Goal: Task Accomplishment & Management: Manage account settings

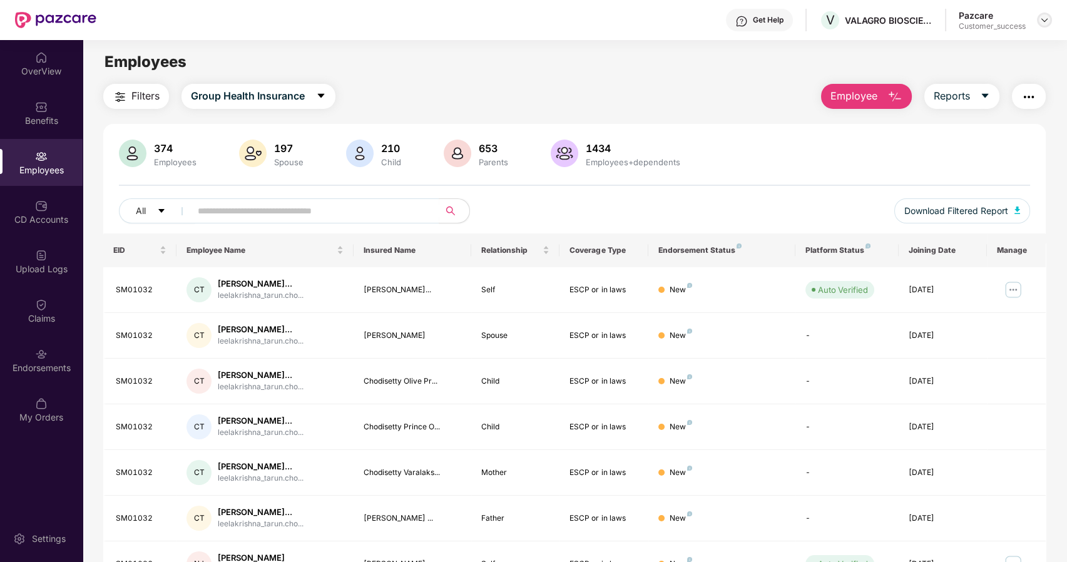
click at [1043, 19] on img at bounding box center [1045, 20] width 10 height 10
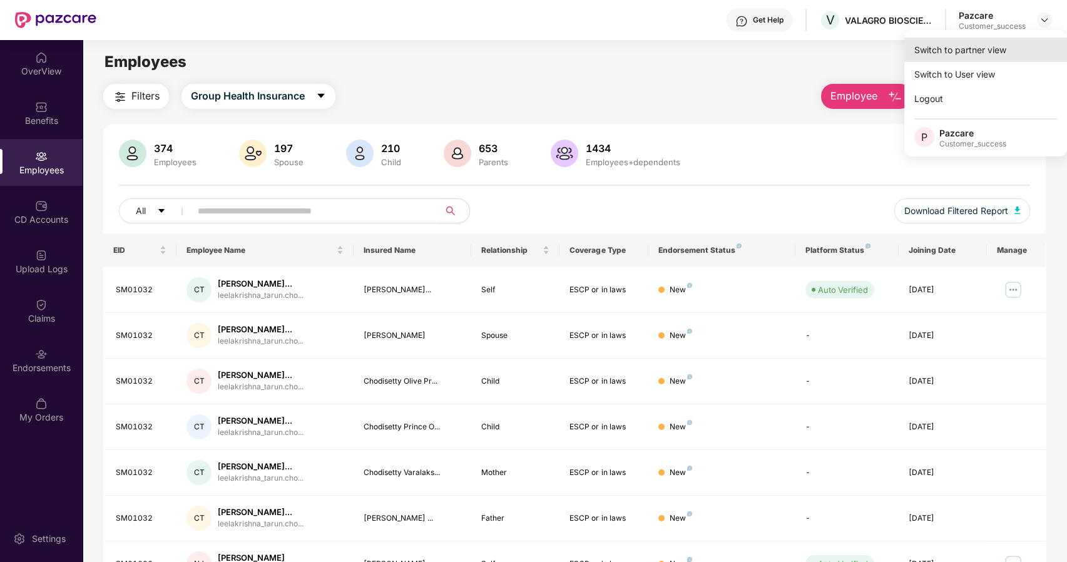
click at [959, 47] on div "Switch to partner view" at bounding box center [986, 50] width 163 height 24
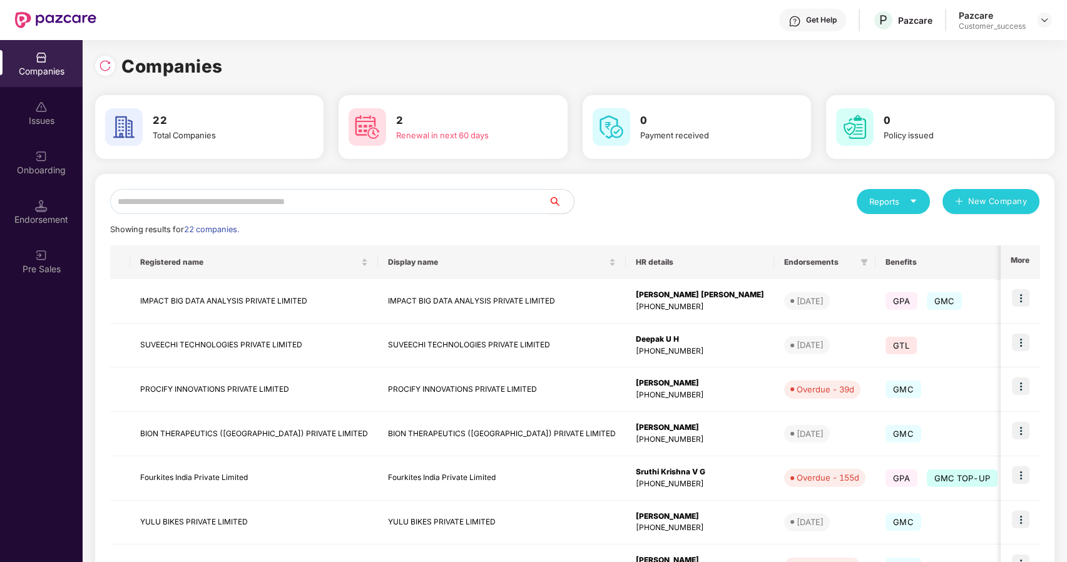
click at [301, 193] on input "text" at bounding box center [329, 201] width 439 height 25
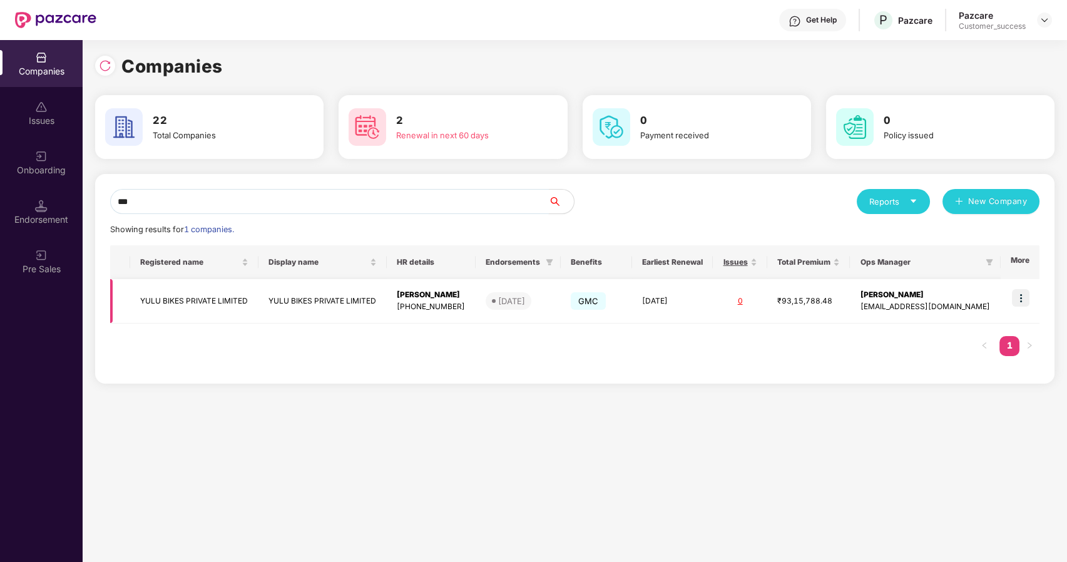
type input "***"
click at [190, 303] on td "YULU BIKES PRIVATE LIMITED" at bounding box center [194, 301] width 128 height 44
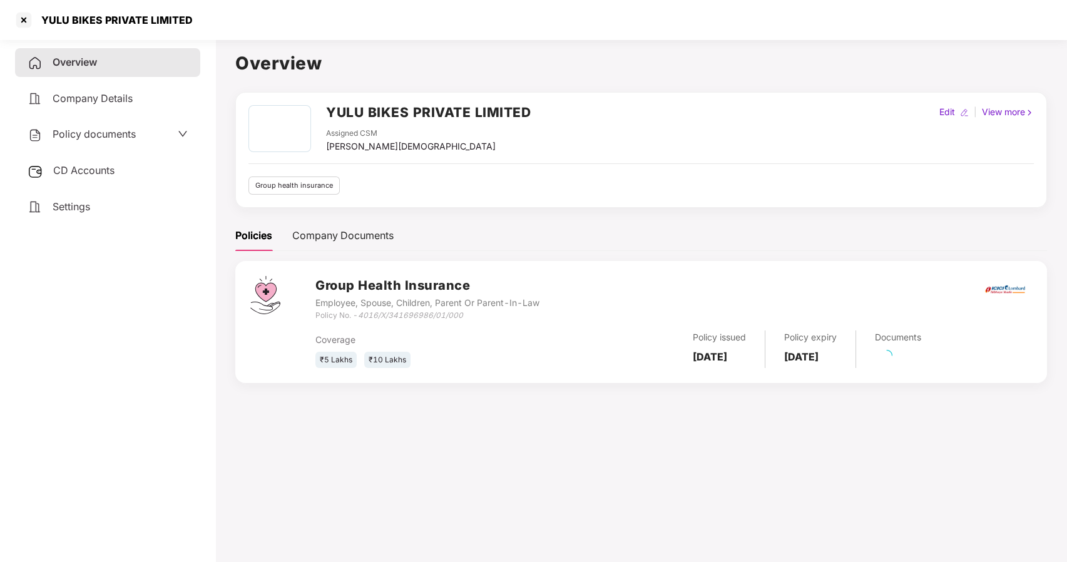
click at [73, 133] on span "Policy documents" at bounding box center [94, 134] width 83 height 13
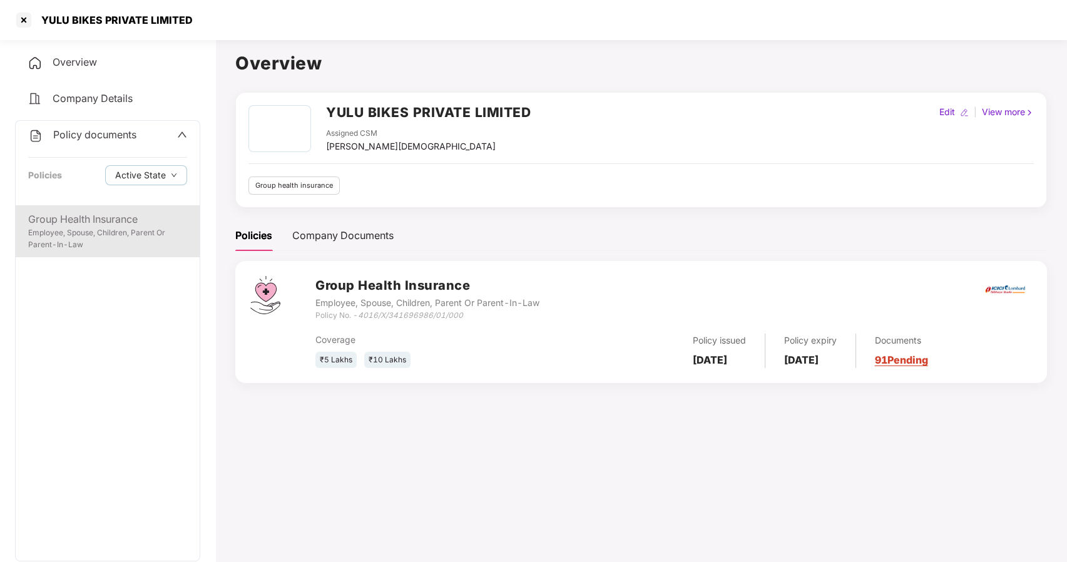
click at [84, 216] on div "Group Health Insurance" at bounding box center [107, 220] width 159 height 16
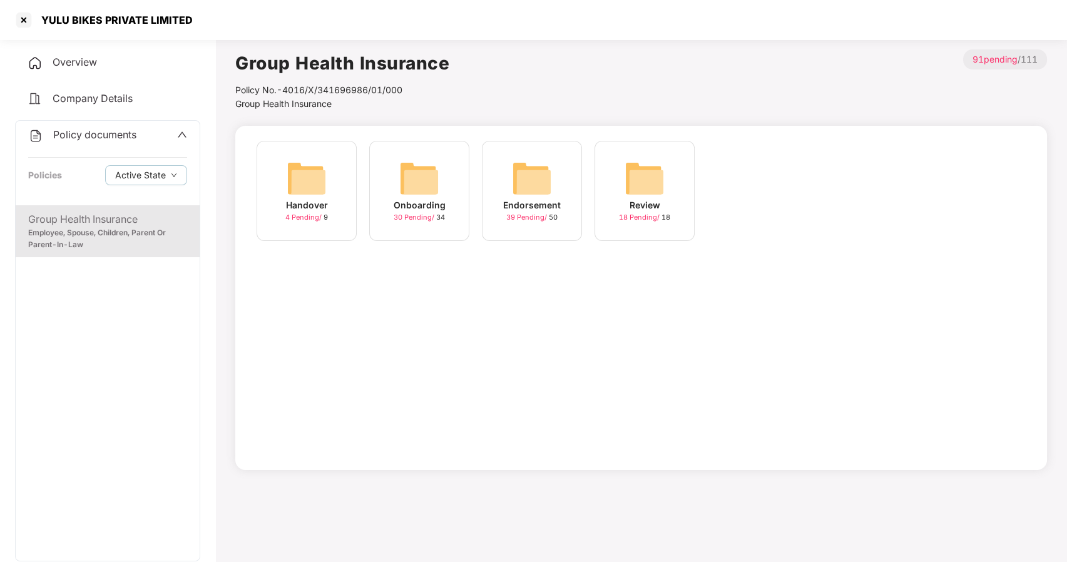
click at [371, 172] on div "Onboarding 30 Pending / 34" at bounding box center [419, 191] width 100 height 100
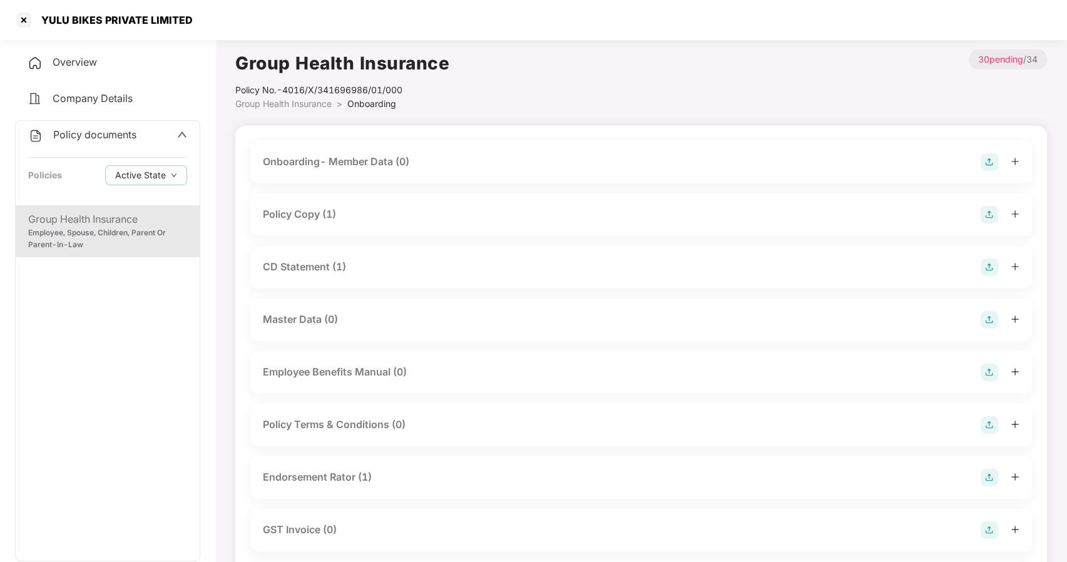
click at [318, 208] on div "Policy Copy (1)" at bounding box center [641, 214] width 782 height 43
click at [319, 208] on div "Policy Copy (1)" at bounding box center [299, 215] width 73 height 16
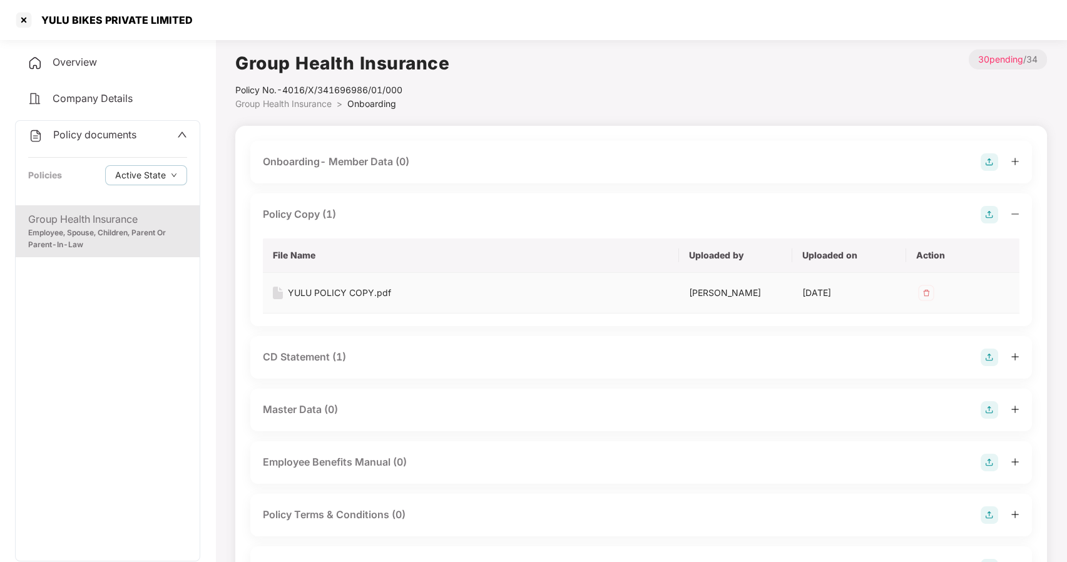
click at [316, 294] on div "YULU POLICY COPY.pdf" at bounding box center [339, 293] width 103 height 14
click at [25, 16] on div at bounding box center [24, 20] width 20 height 20
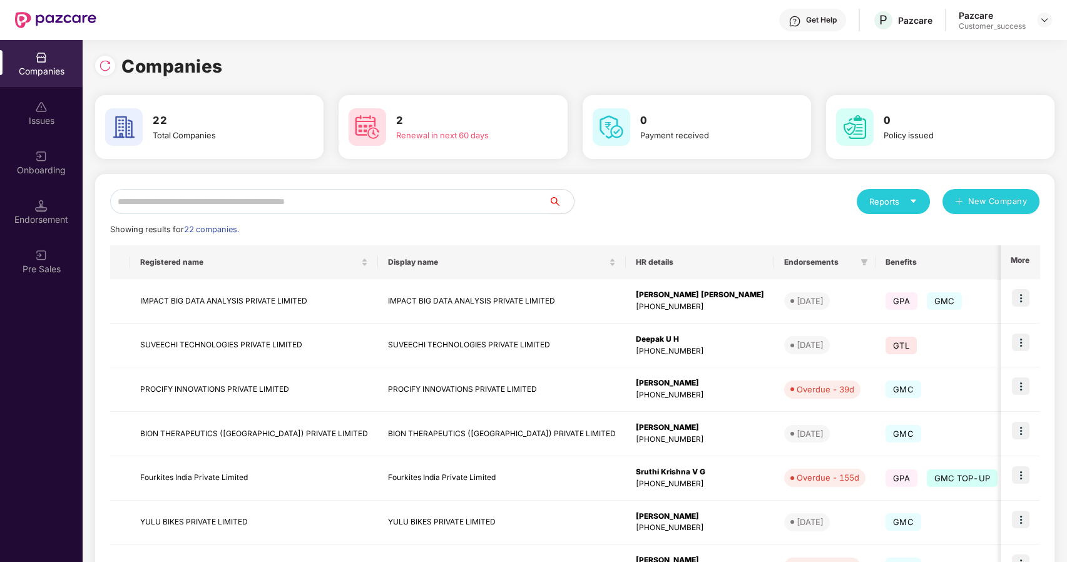
click at [255, 203] on input "text" at bounding box center [329, 201] width 439 height 25
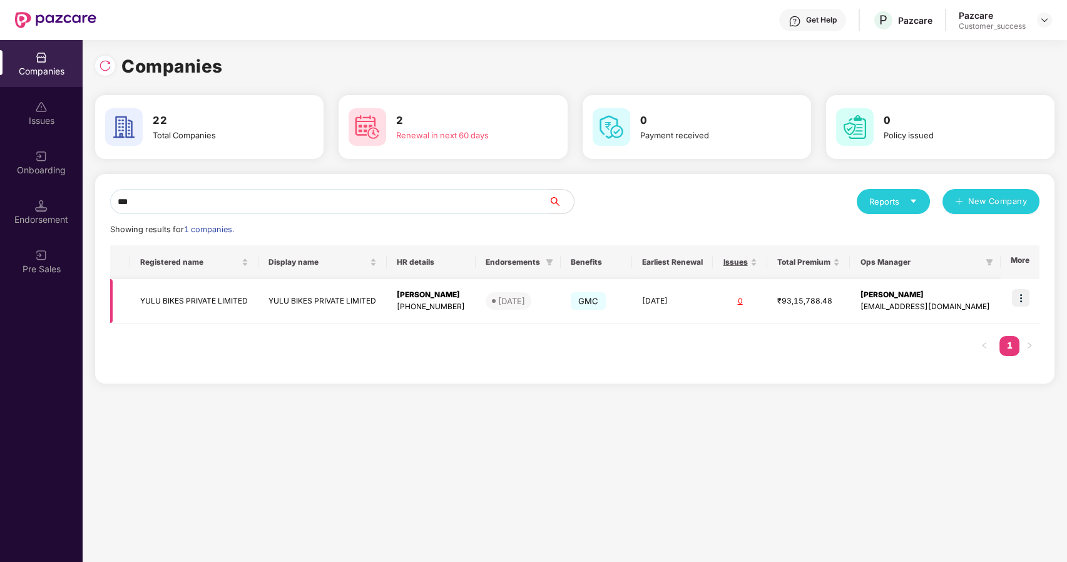
type input "***"
click at [1027, 298] on img at bounding box center [1021, 298] width 18 height 18
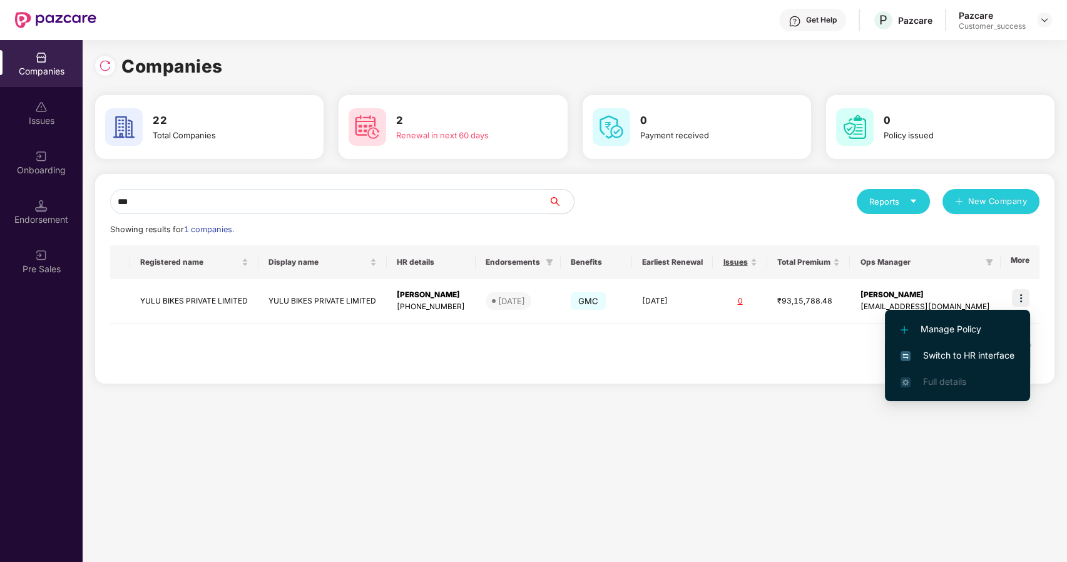
click at [927, 355] on span "Switch to HR interface" at bounding box center [958, 356] width 114 height 14
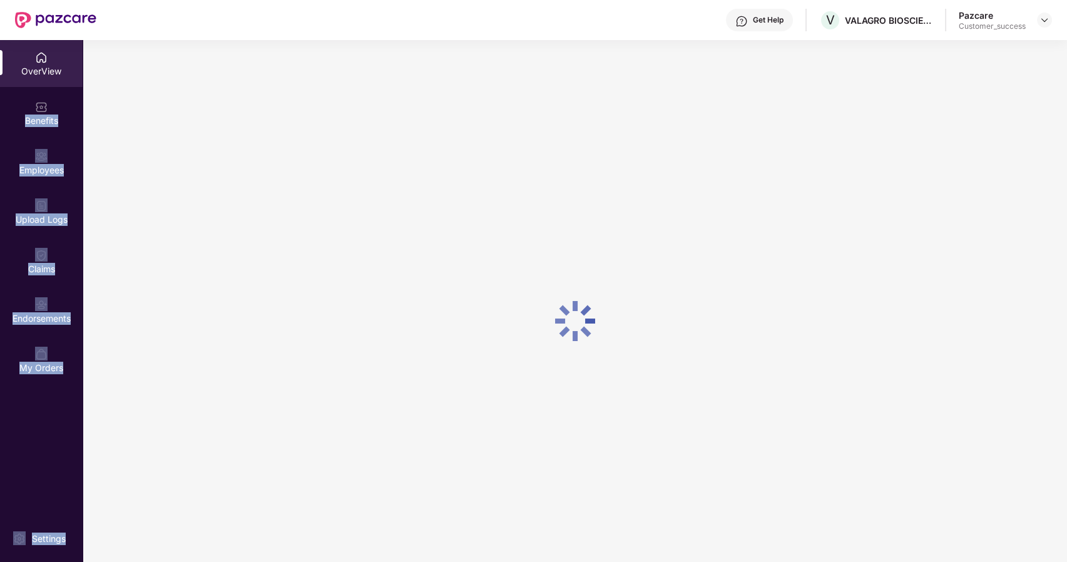
drag, startPoint x: 404, startPoint y: 258, endPoint x: 0, endPoint y: 88, distance: 438.3
click at [0, 88] on div "OverView Benefits Employees Upload Logs Claims Endorsements My Orders Settings" at bounding box center [533, 301] width 1067 height 522
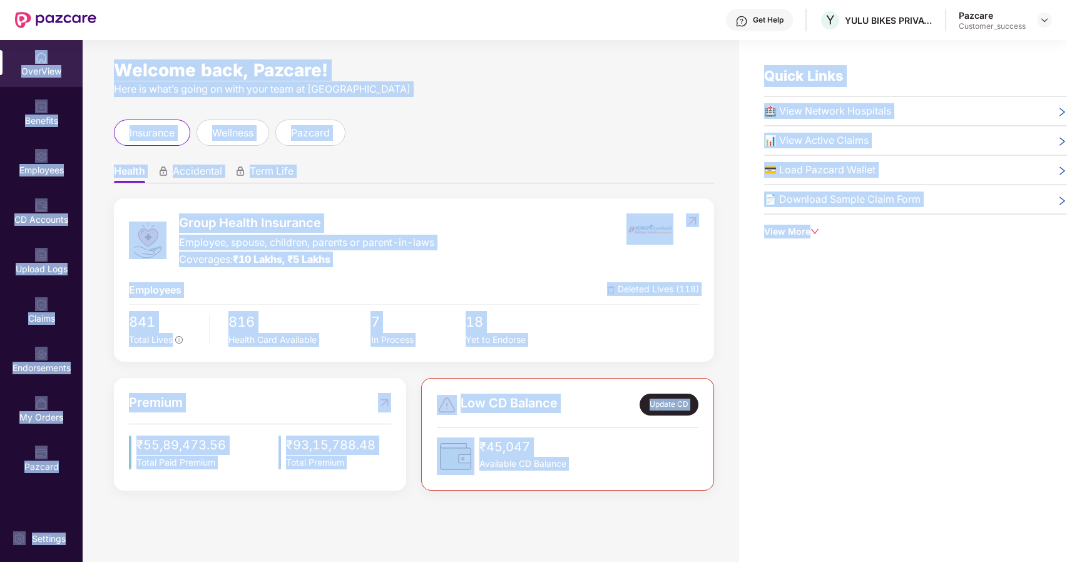
click at [44, 153] on img at bounding box center [41, 156] width 13 height 13
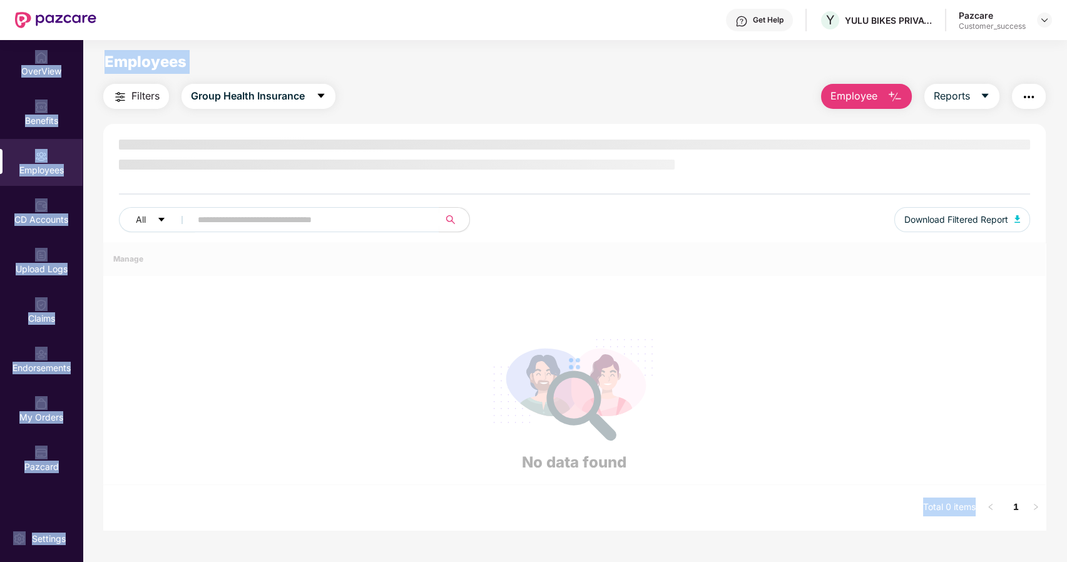
click at [44, 153] on img at bounding box center [41, 156] width 13 height 13
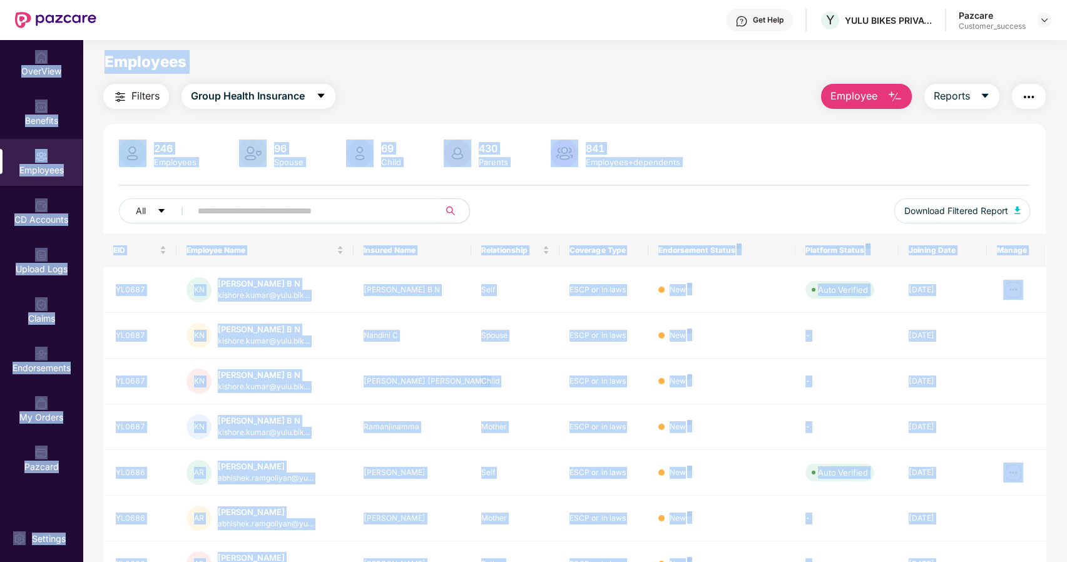
click at [213, 218] on input "text" at bounding box center [310, 211] width 225 height 19
click at [225, 207] on input "text" at bounding box center [310, 211] width 225 height 19
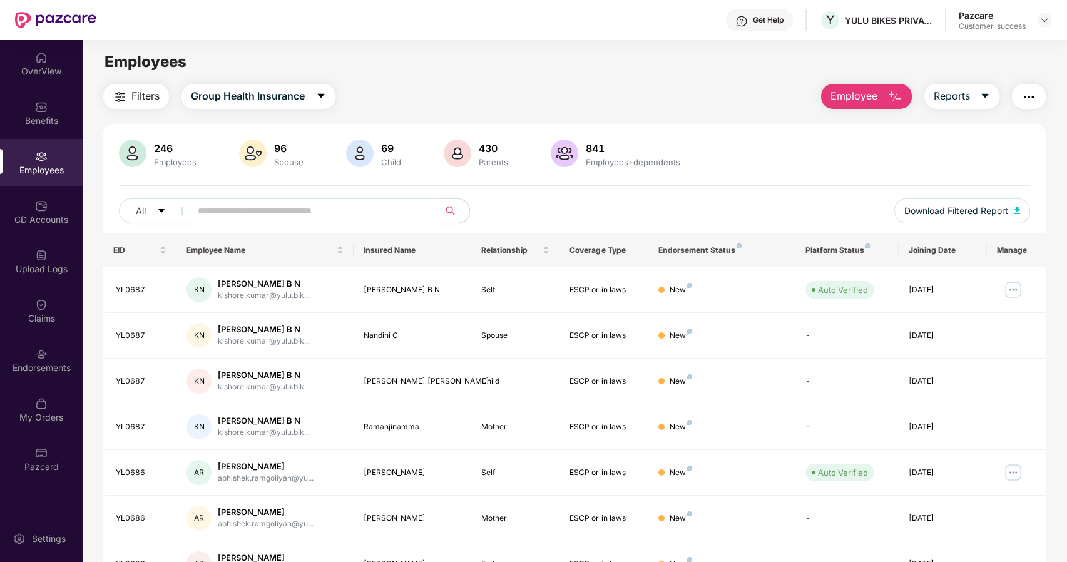
click at [225, 207] on input "text" at bounding box center [310, 211] width 225 height 19
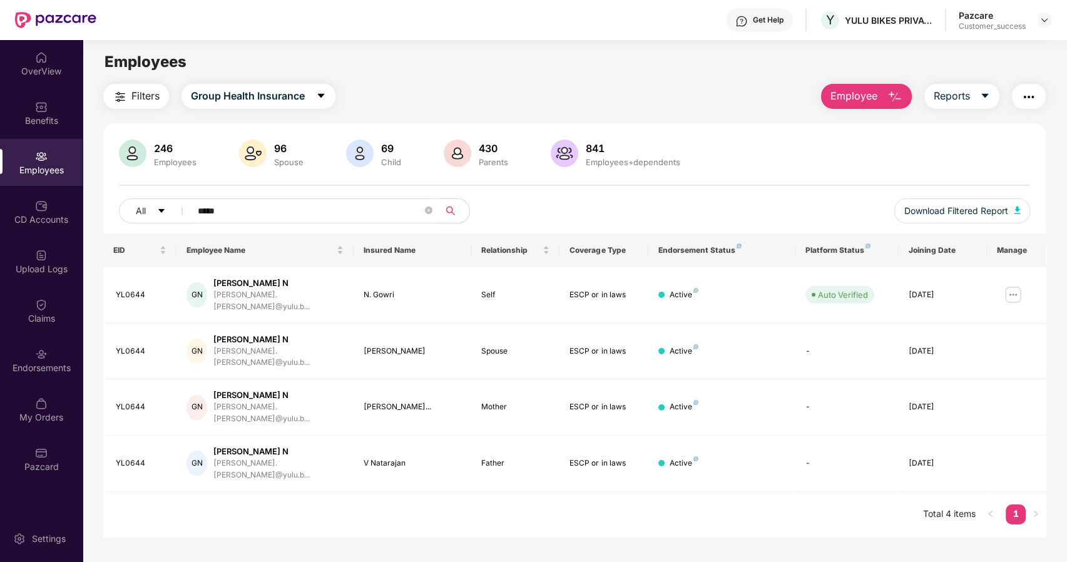
type input "*****"
click at [1045, 19] on img at bounding box center [1045, 20] width 10 height 10
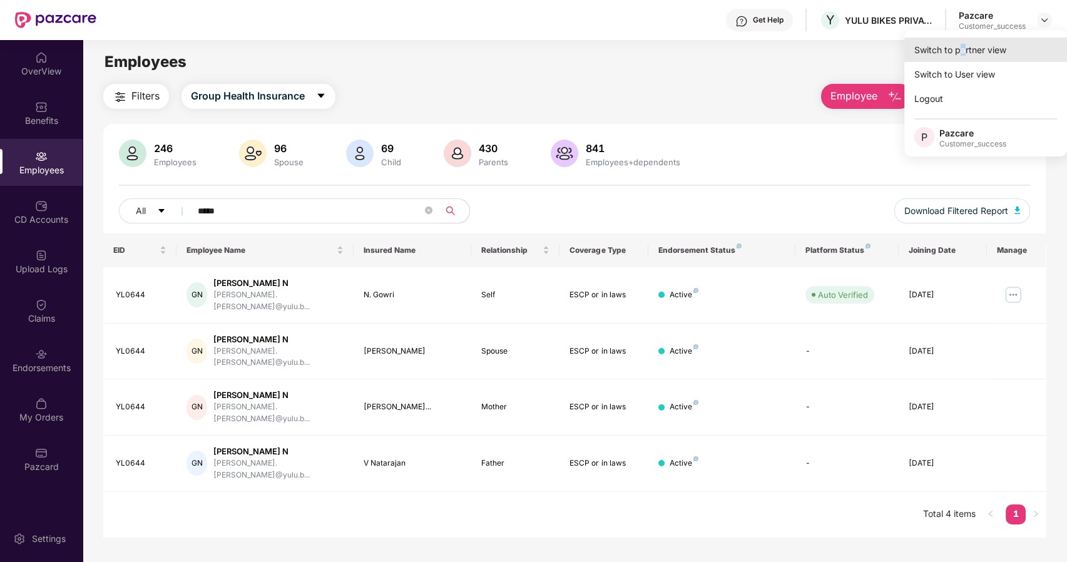
click at [964, 43] on div "Switch to partner view" at bounding box center [986, 50] width 163 height 24
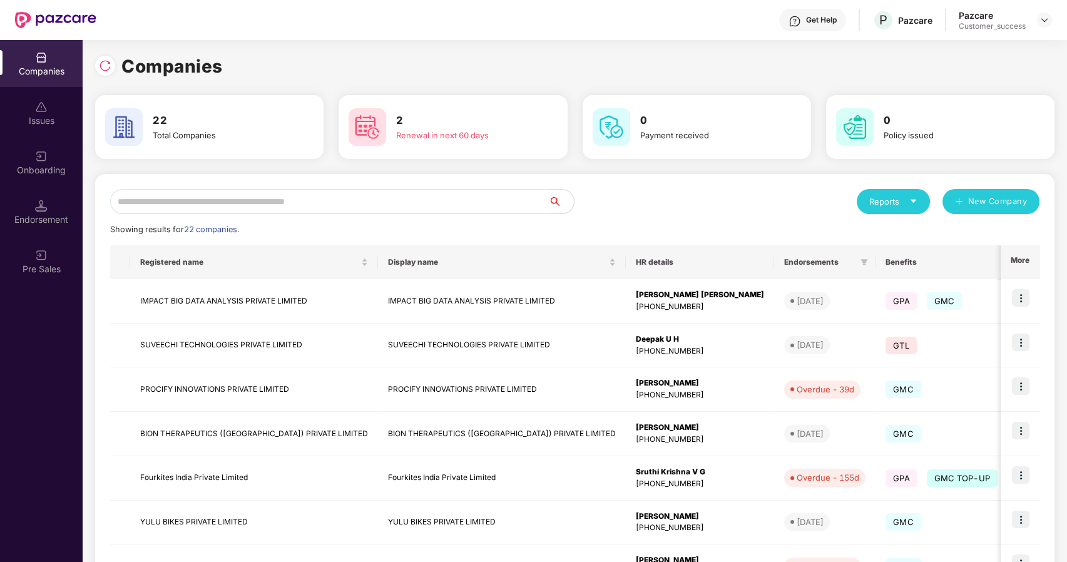
click at [327, 205] on input "text" at bounding box center [329, 201] width 439 height 25
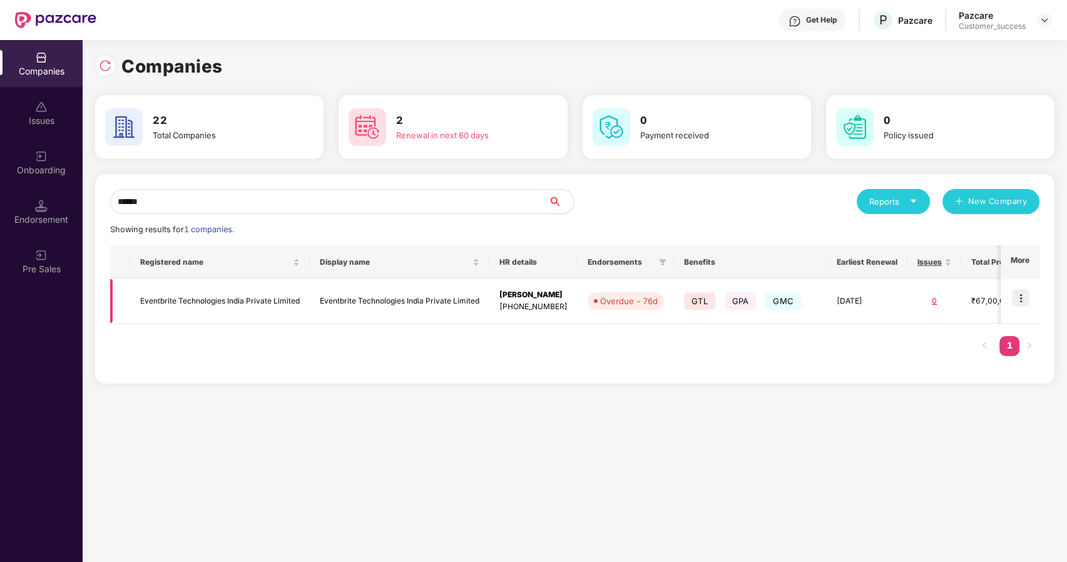
type input "******"
click at [1020, 292] on img at bounding box center [1021, 298] width 18 height 18
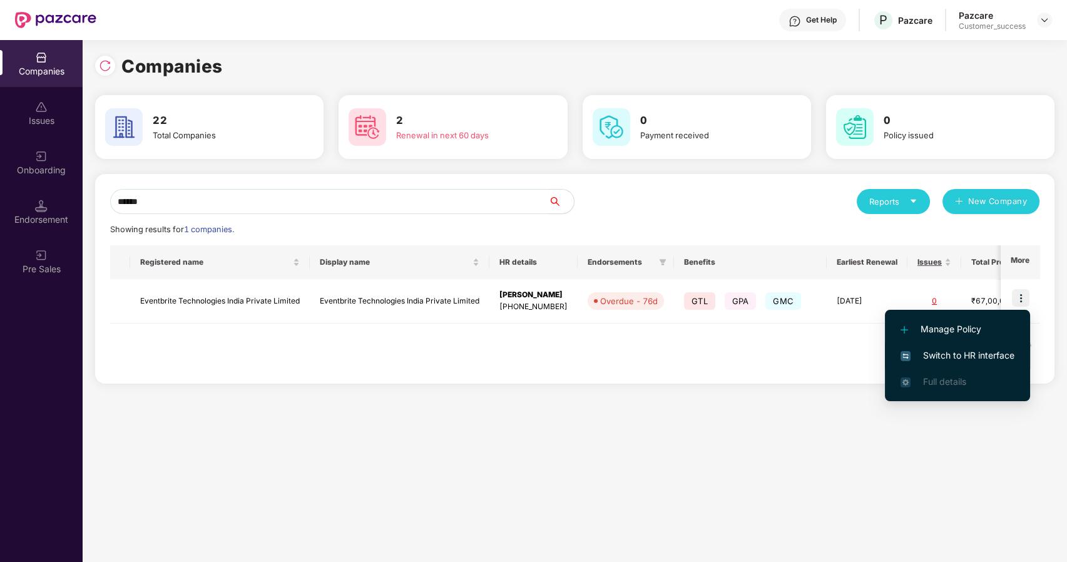
click at [926, 356] on span "Switch to HR interface" at bounding box center [958, 356] width 114 height 14
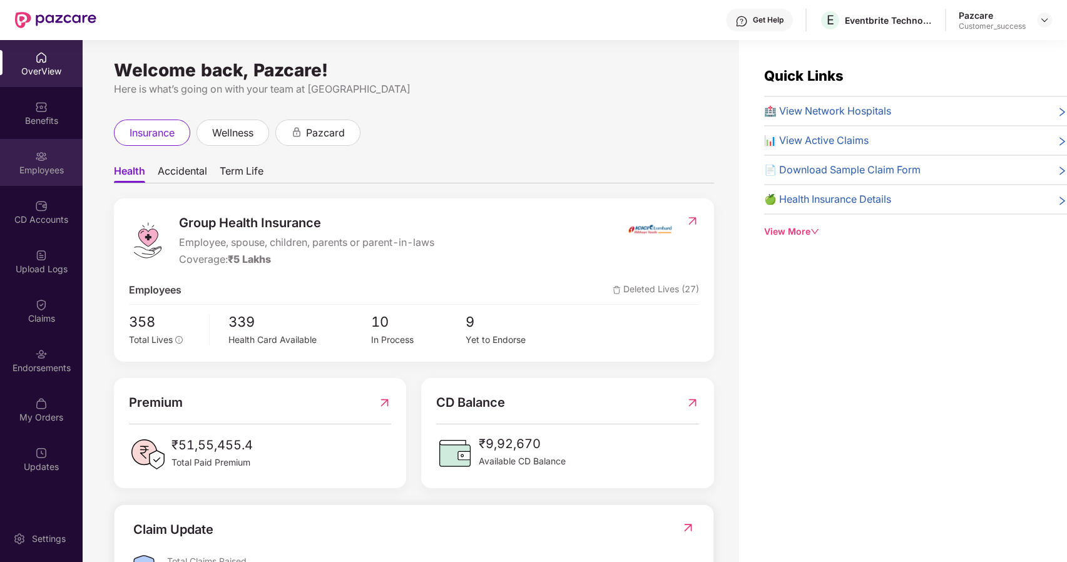
click at [38, 153] on img at bounding box center [41, 156] width 13 height 13
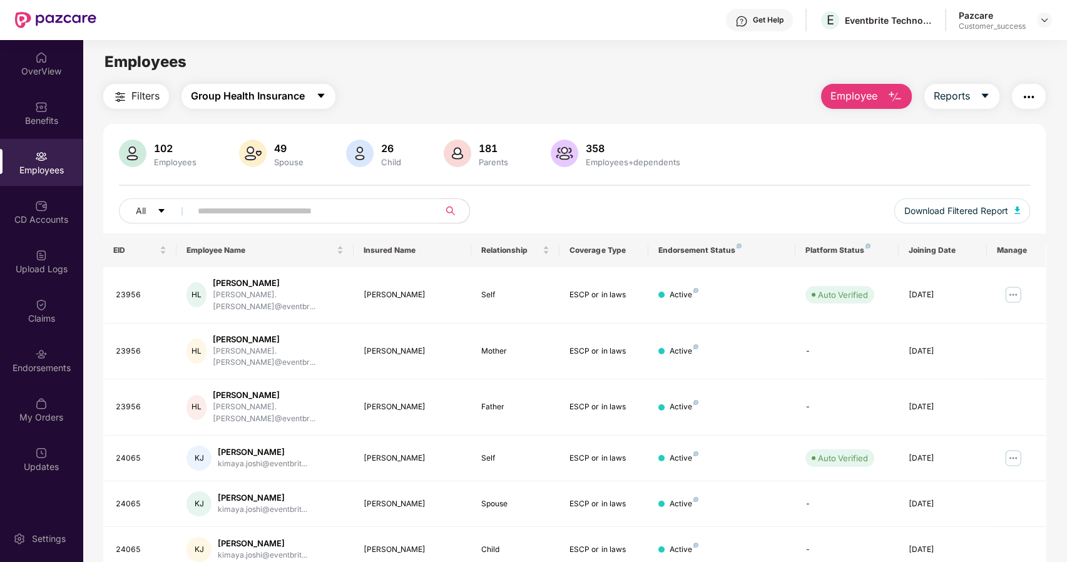
click at [274, 97] on span "Group Health Insurance" at bounding box center [248, 96] width 114 height 16
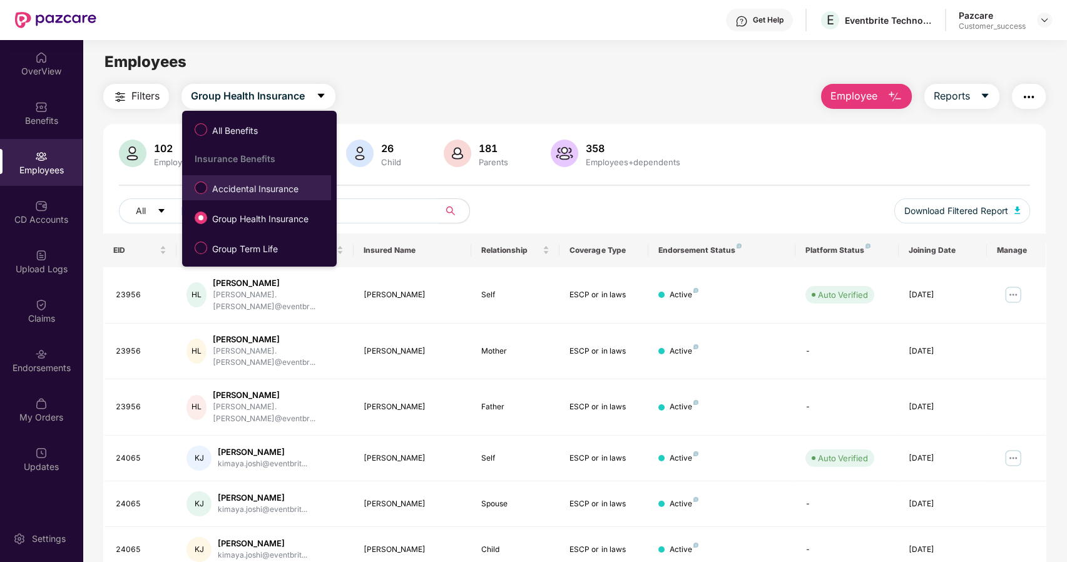
click at [249, 192] on span "Accidental Insurance" at bounding box center [255, 189] width 96 height 14
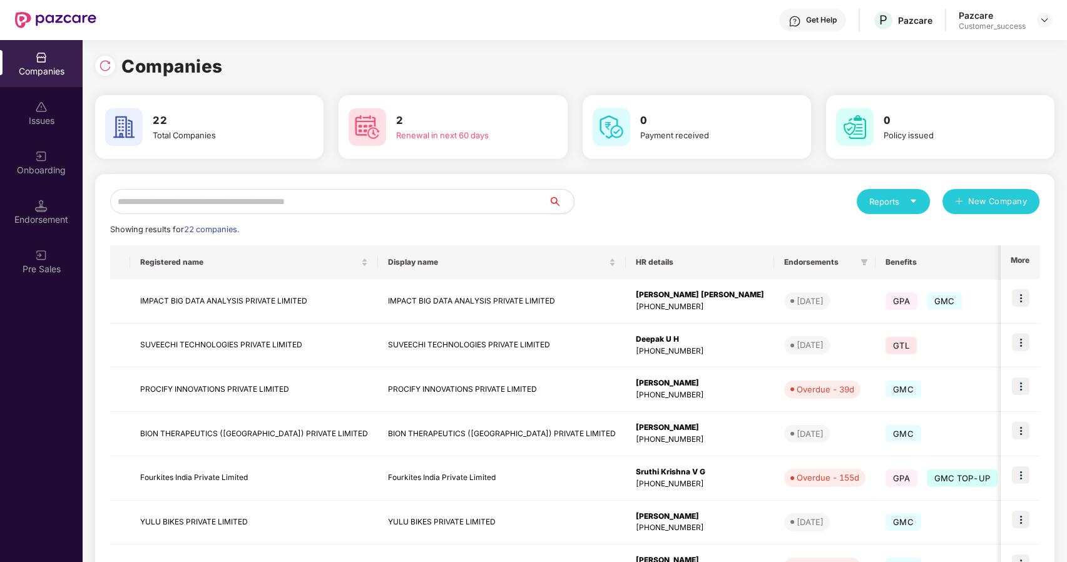
click at [208, 197] on input "text" at bounding box center [329, 201] width 439 height 25
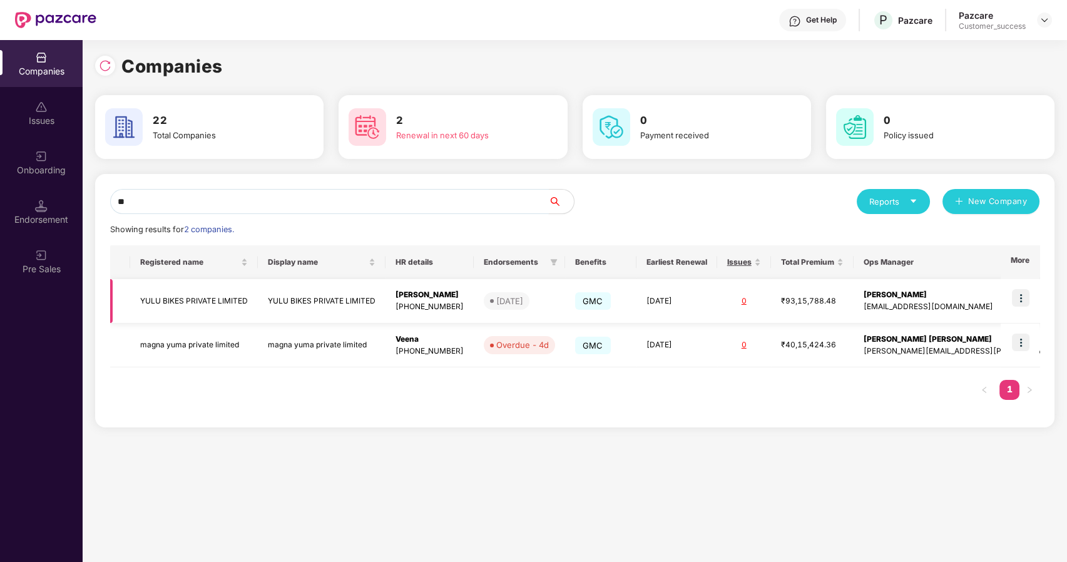
type input "**"
click at [1021, 289] on img at bounding box center [1021, 298] width 18 height 18
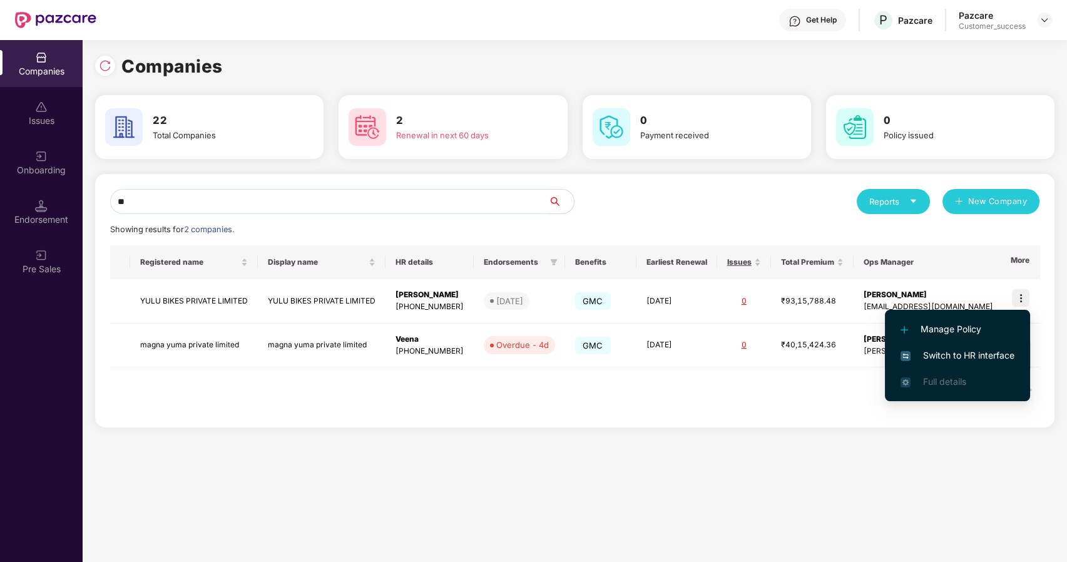
click at [929, 354] on span "Switch to HR interface" at bounding box center [958, 356] width 114 height 14
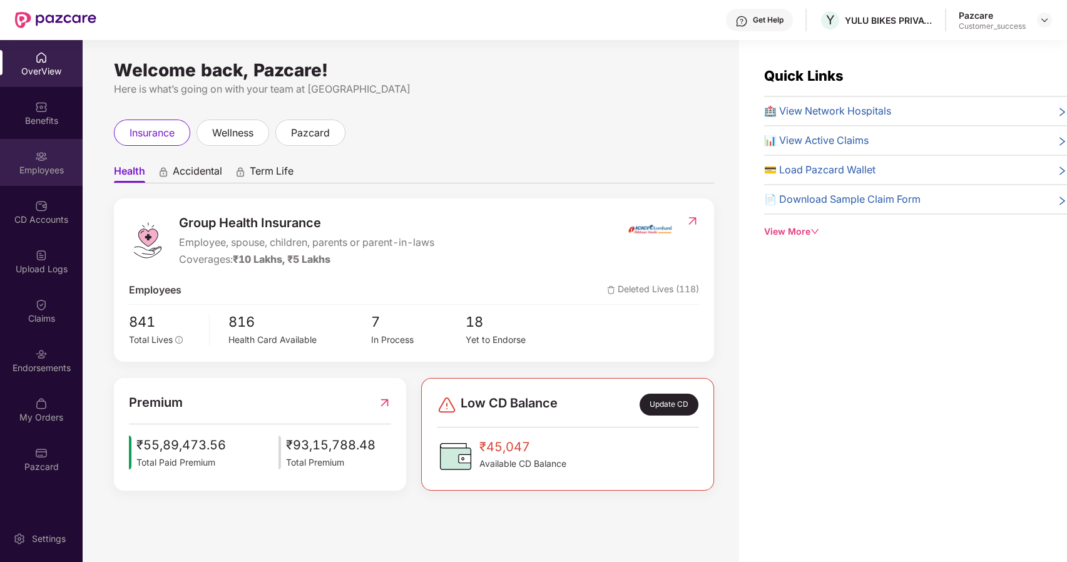
click at [35, 155] on img at bounding box center [41, 156] width 13 height 13
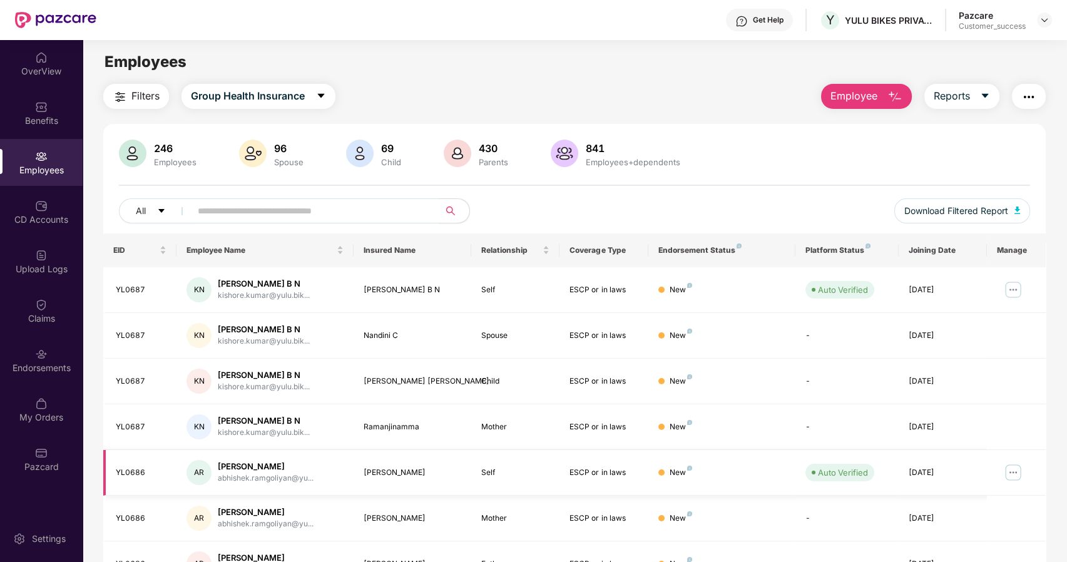
scroll to position [206, 0]
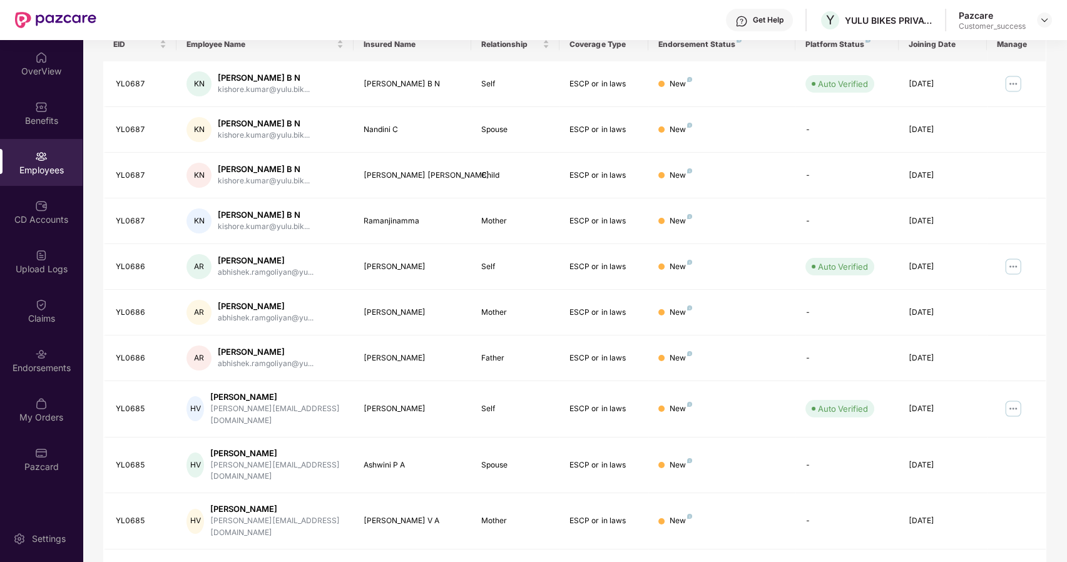
click at [939, 562] on link "3" at bounding box center [931, 571] width 20 height 19
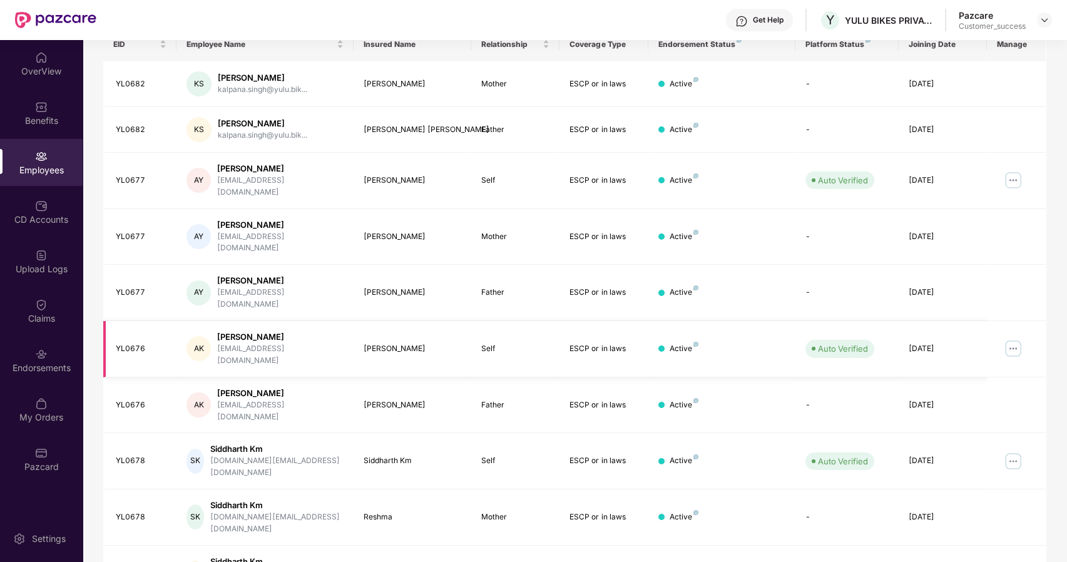
click at [1017, 339] on img at bounding box center [1014, 349] width 20 height 20
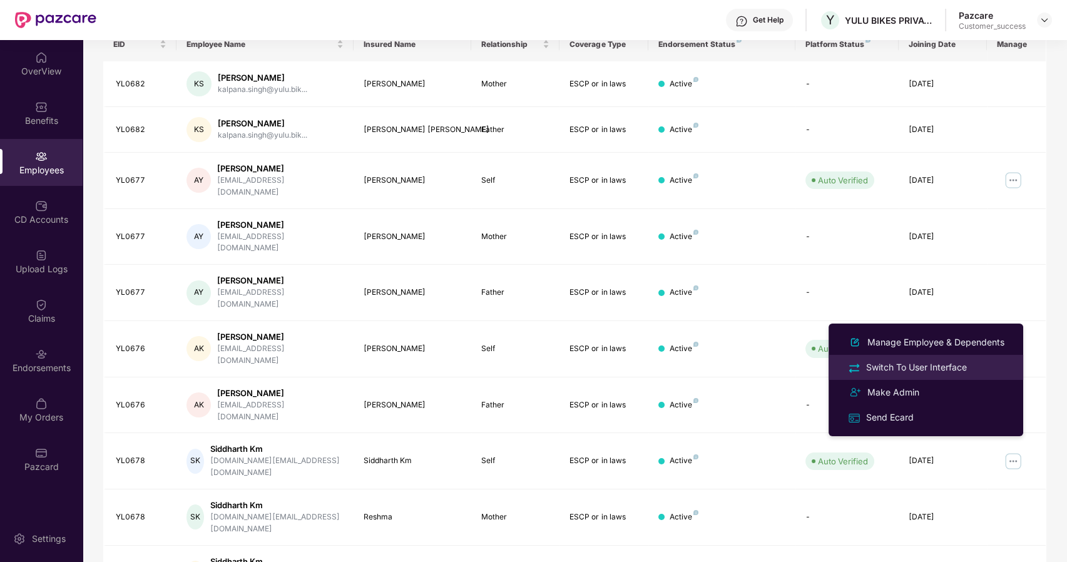
click at [905, 369] on div "Switch To User Interface" at bounding box center [917, 368] width 106 height 14
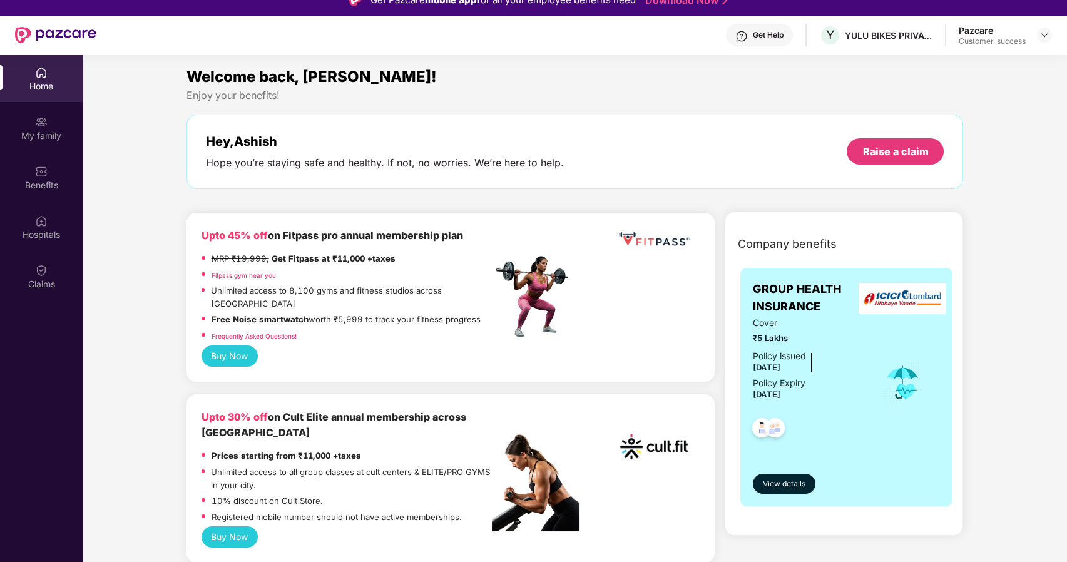
scroll to position [0, 0]
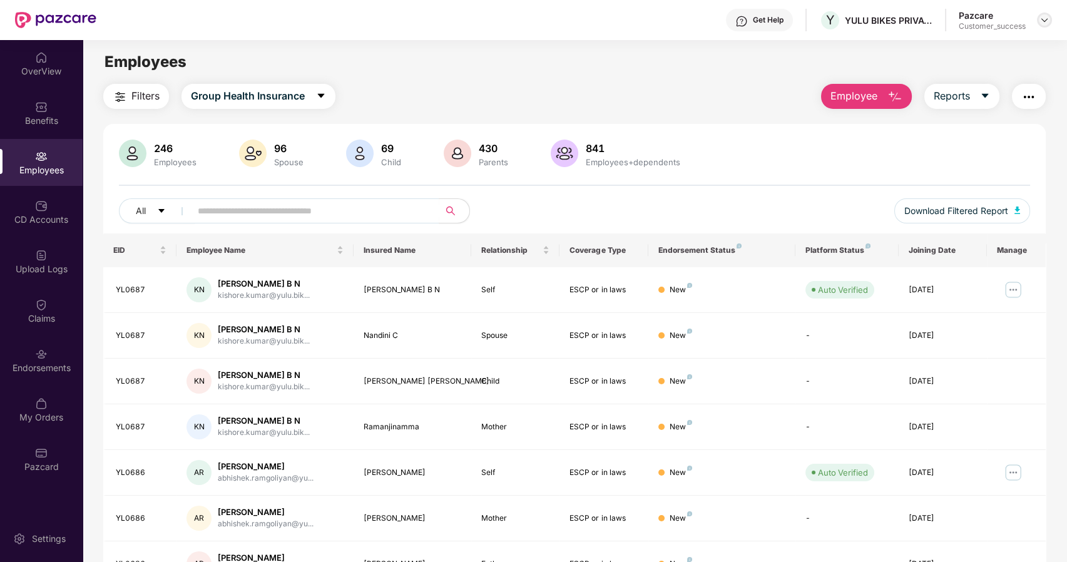
click at [1046, 19] on img at bounding box center [1045, 20] width 10 height 10
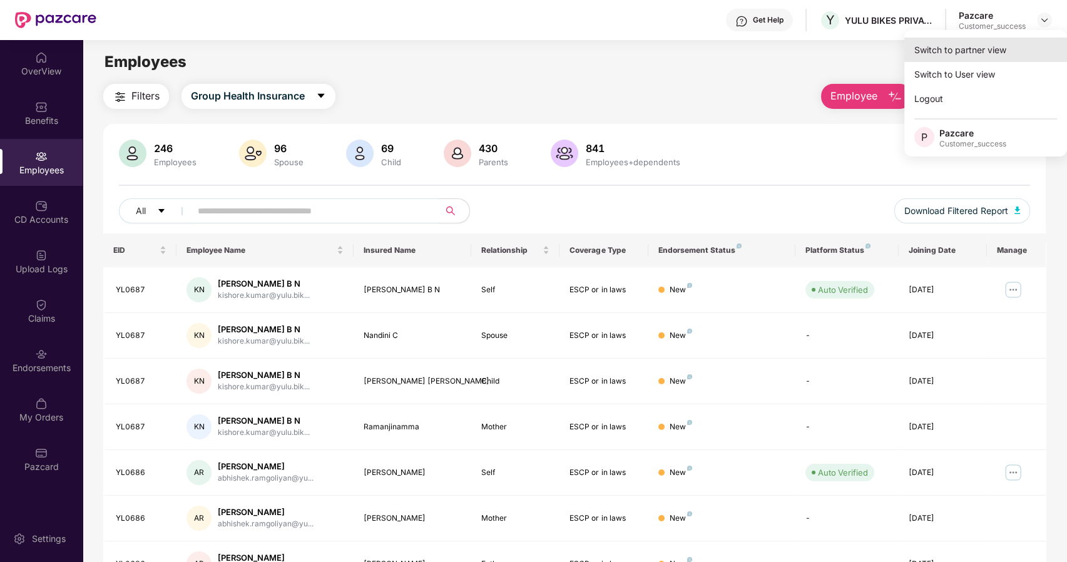
click at [959, 54] on div "Switch to partner view" at bounding box center [986, 50] width 163 height 24
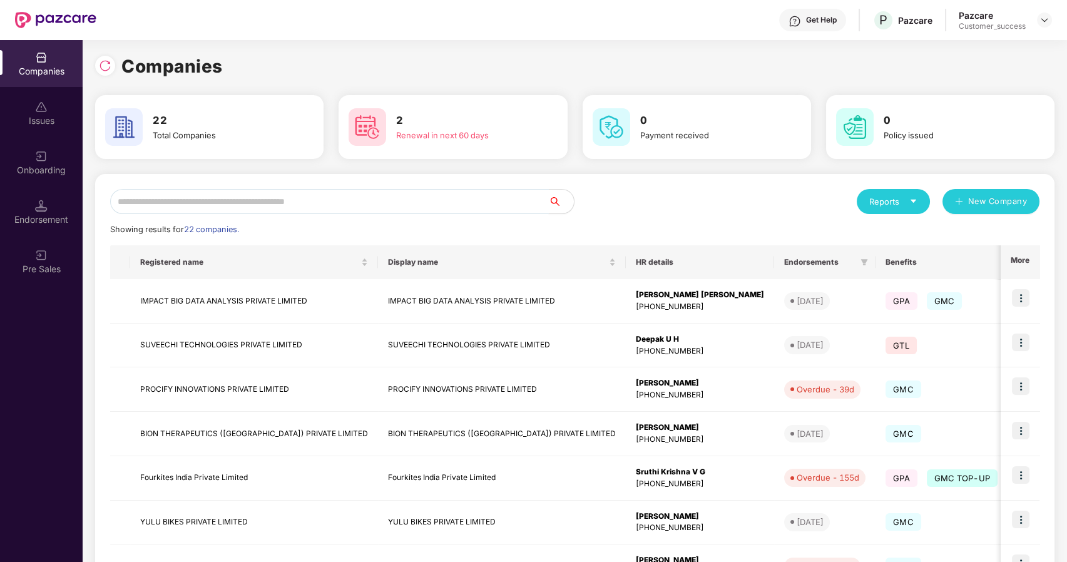
click at [416, 206] on input "text" at bounding box center [329, 201] width 439 height 25
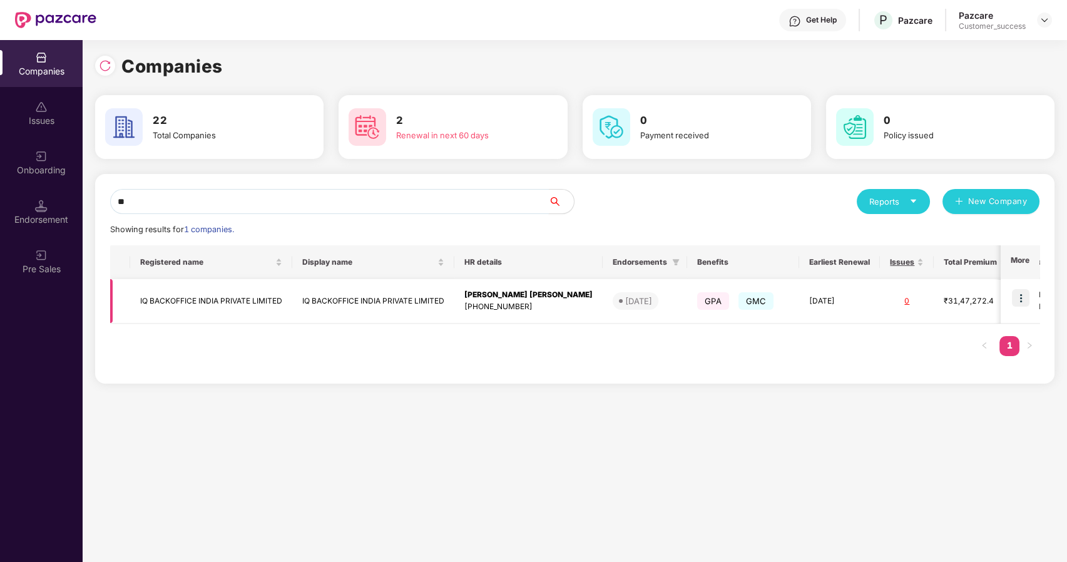
type input "**"
click at [1026, 292] on img at bounding box center [1021, 298] width 18 height 18
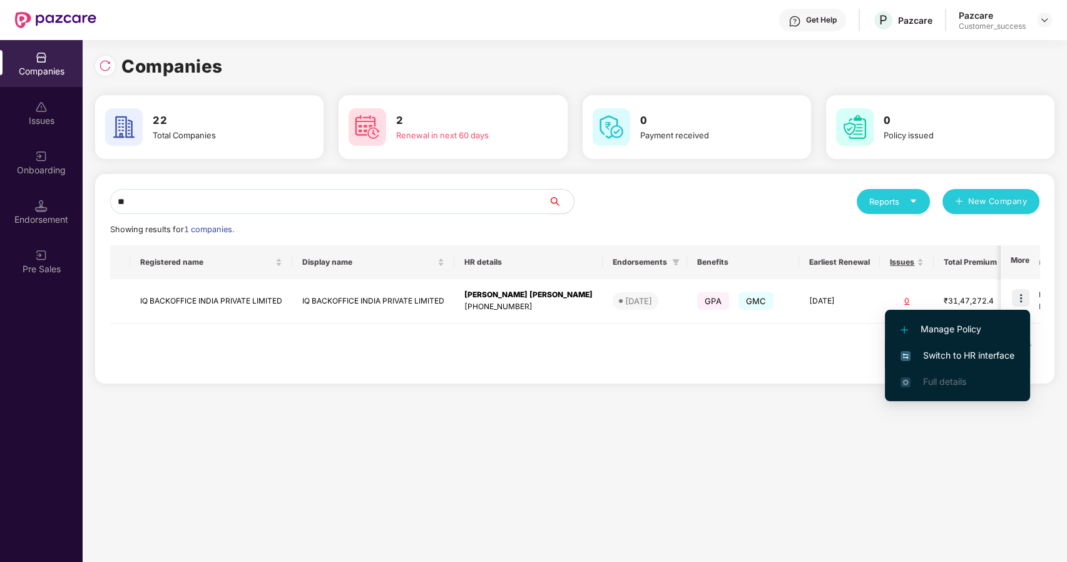
click at [937, 349] on span "Switch to HR interface" at bounding box center [958, 356] width 114 height 14
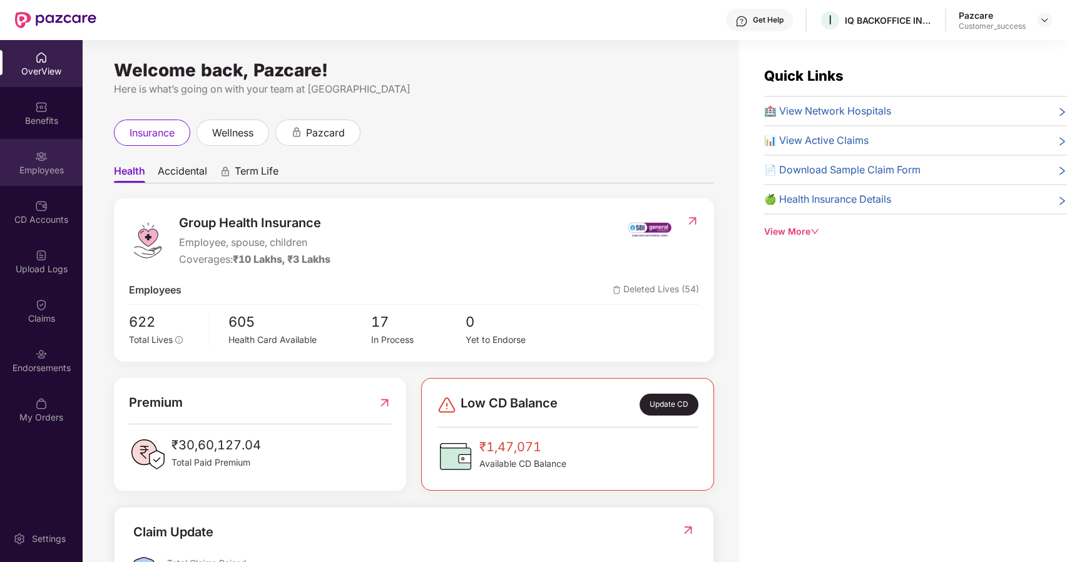
click at [59, 159] on div "Employees" at bounding box center [41, 162] width 83 height 47
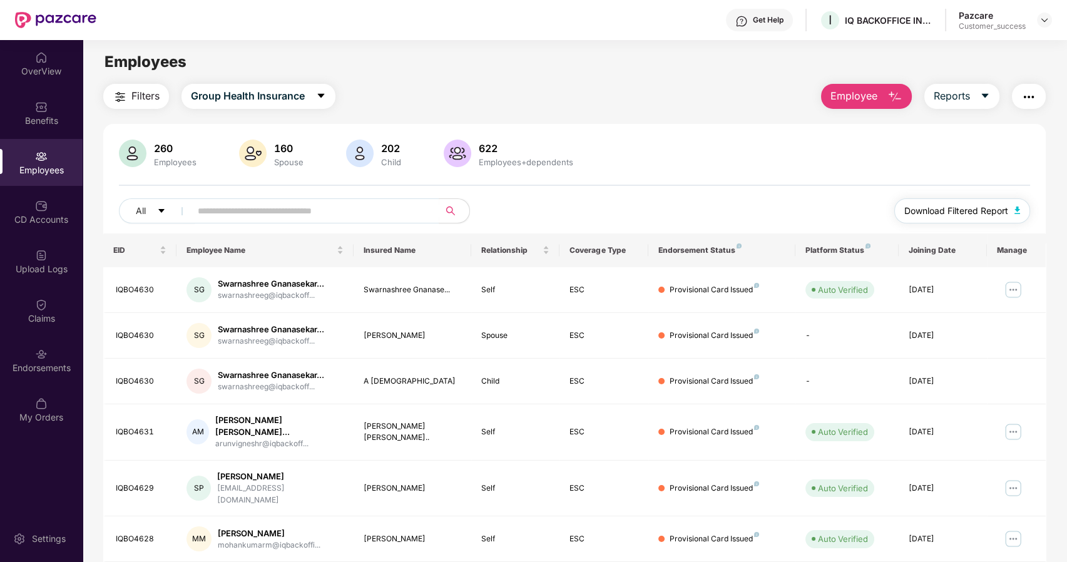
click at [931, 206] on span "Download Filtered Report" at bounding box center [957, 211] width 104 height 14
click at [1041, 21] on img at bounding box center [1045, 20] width 10 height 10
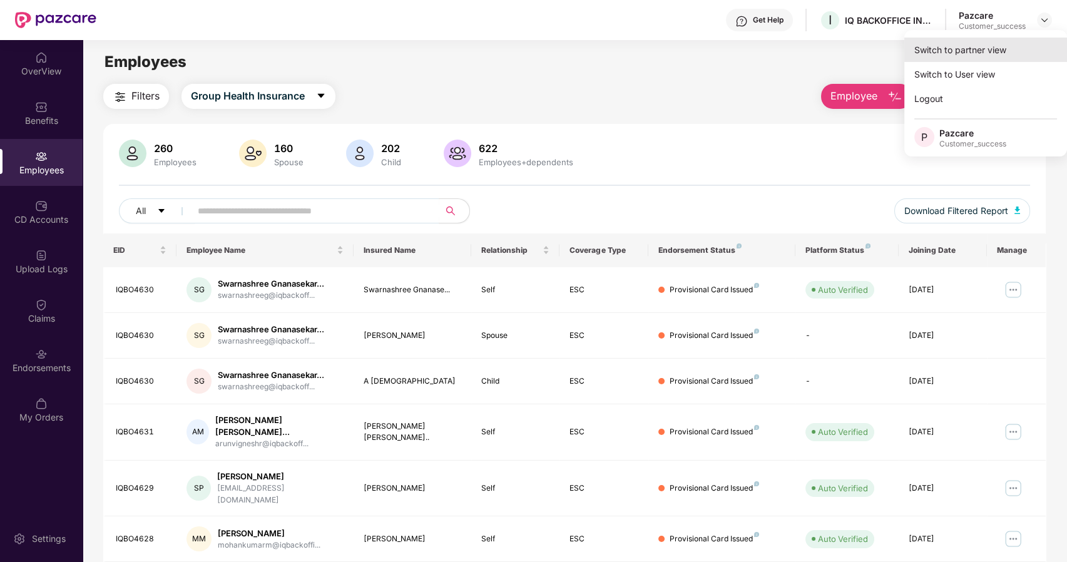
click at [992, 42] on div "Switch to partner view" at bounding box center [986, 50] width 163 height 24
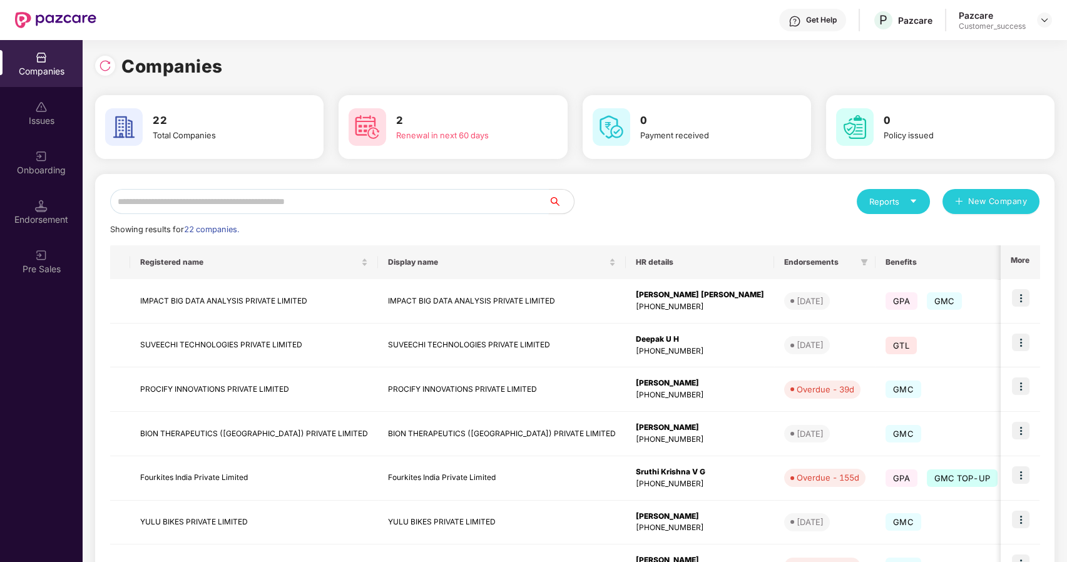
click at [346, 199] on input "text" at bounding box center [329, 201] width 439 height 25
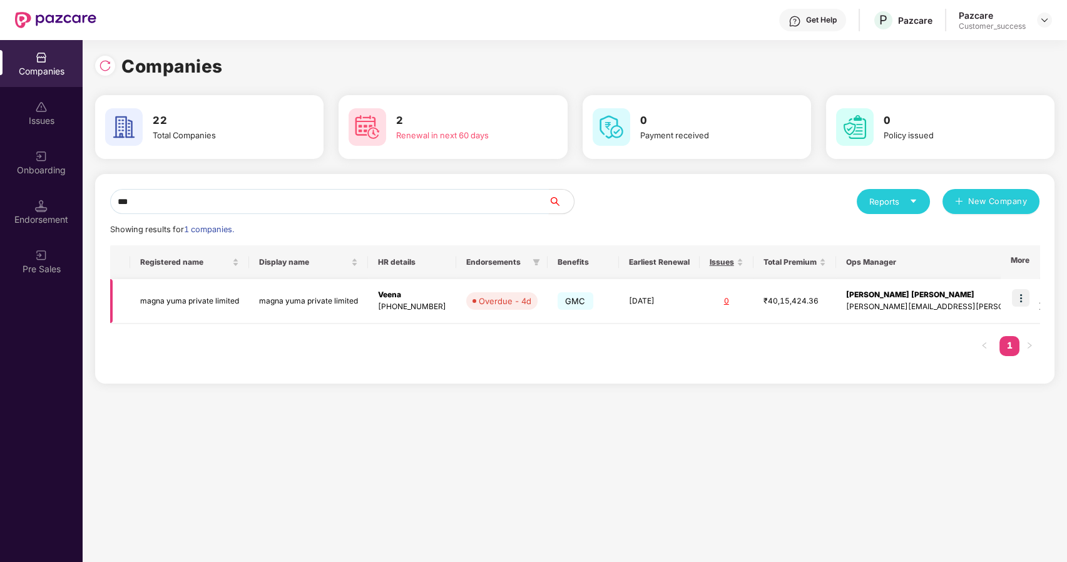
type input "***"
click at [1024, 295] on img at bounding box center [1021, 298] width 18 height 18
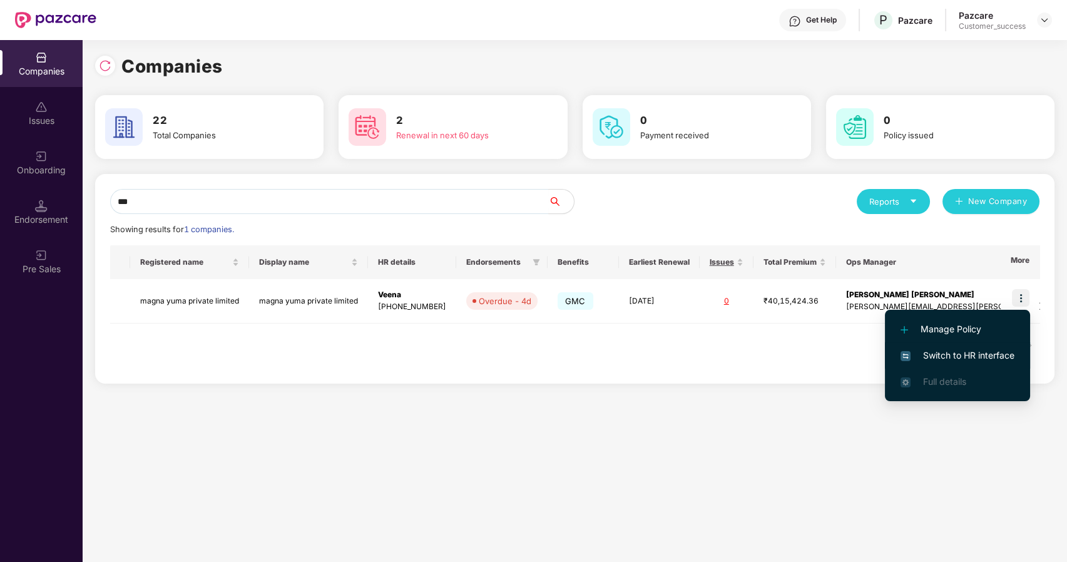
click at [932, 356] on span "Switch to HR interface" at bounding box center [958, 356] width 114 height 14
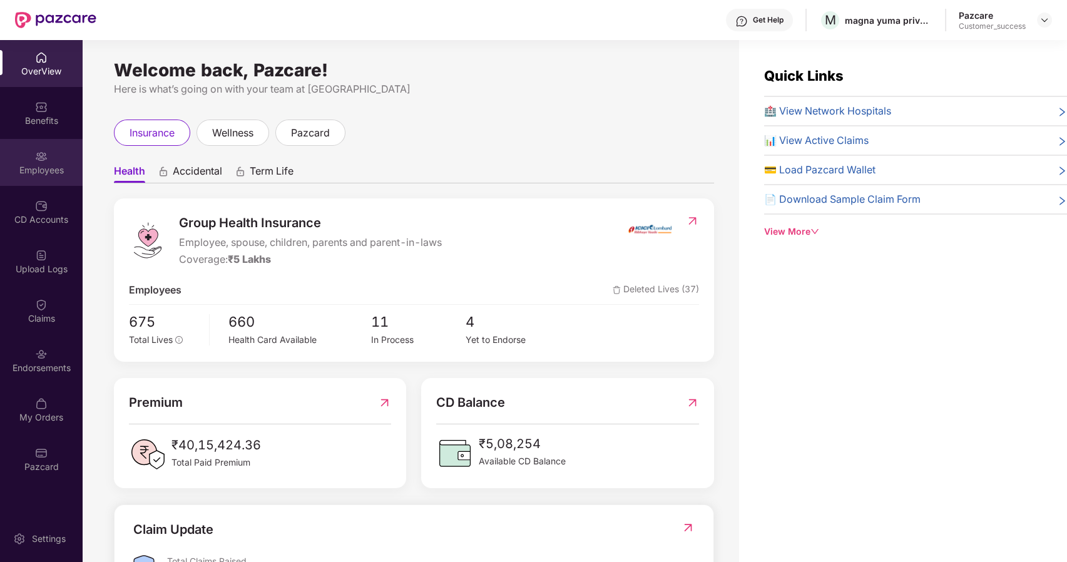
click at [31, 170] on div "Employees" at bounding box center [41, 170] width 83 height 13
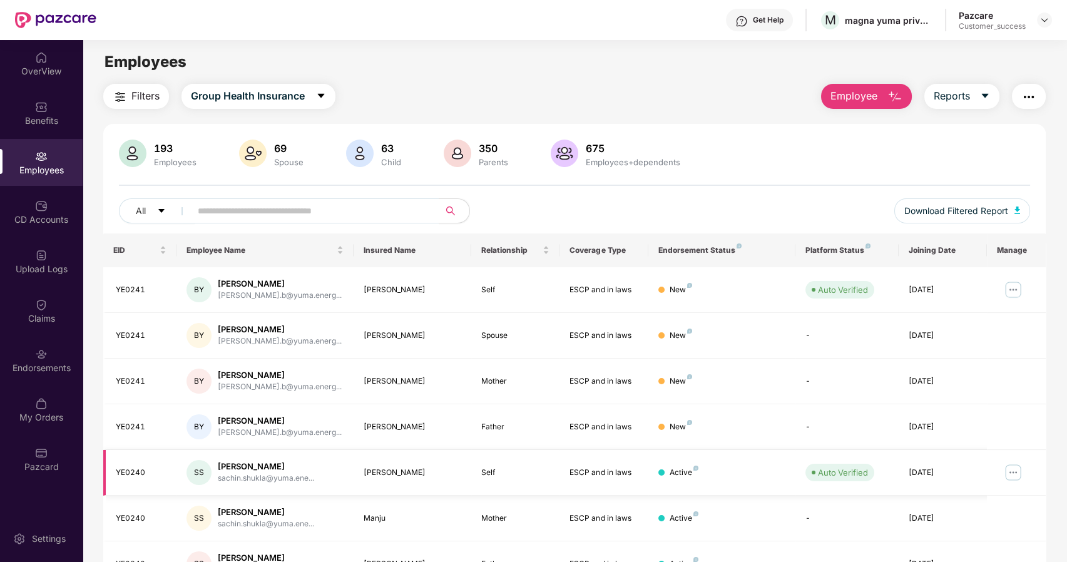
click at [1012, 472] on img at bounding box center [1014, 473] width 20 height 20
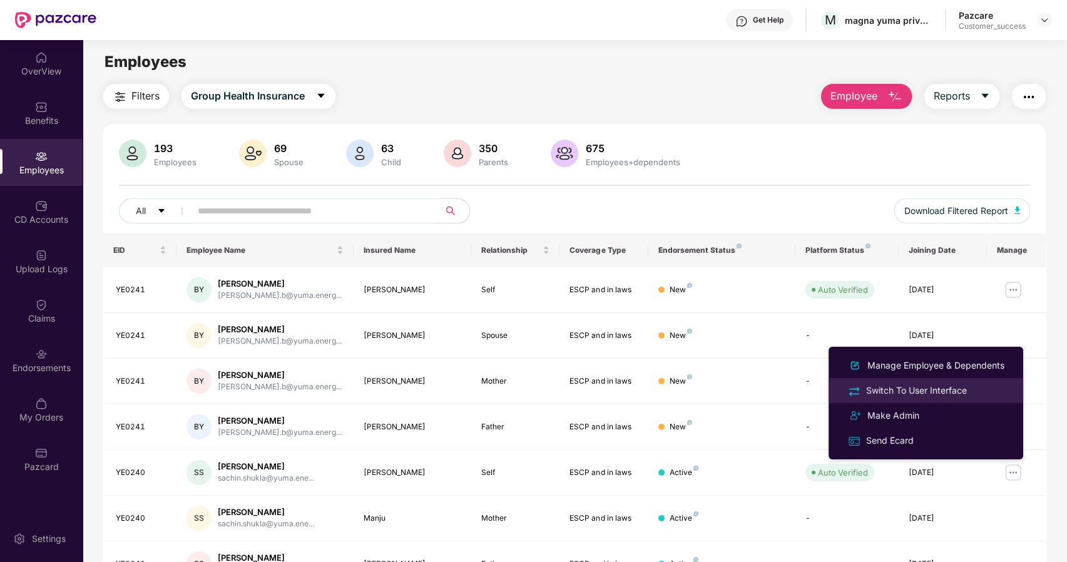
click at [919, 391] on div "Switch To User Interface" at bounding box center [917, 391] width 106 height 14
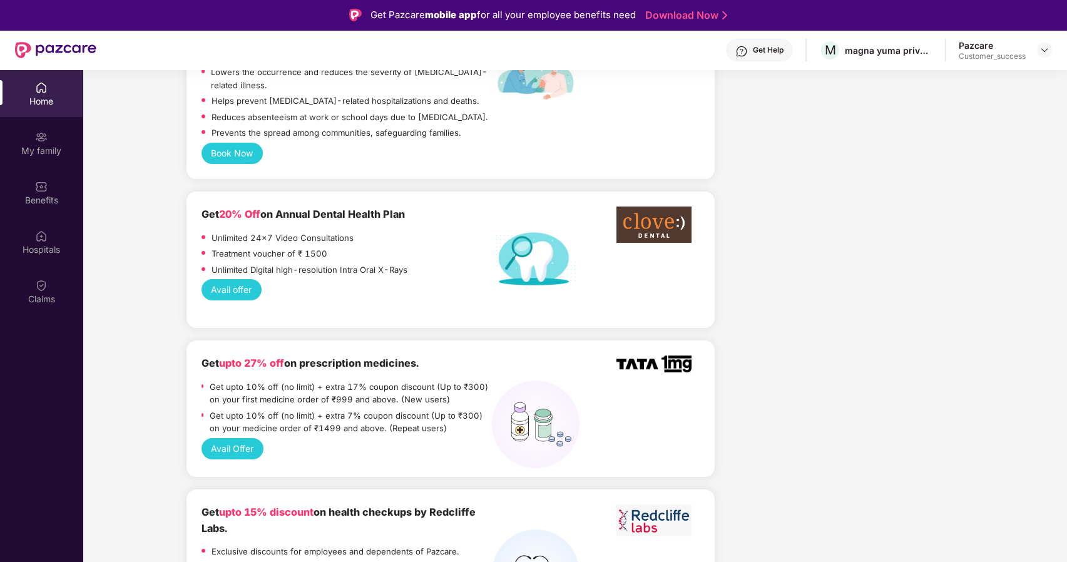
scroll to position [719, 0]
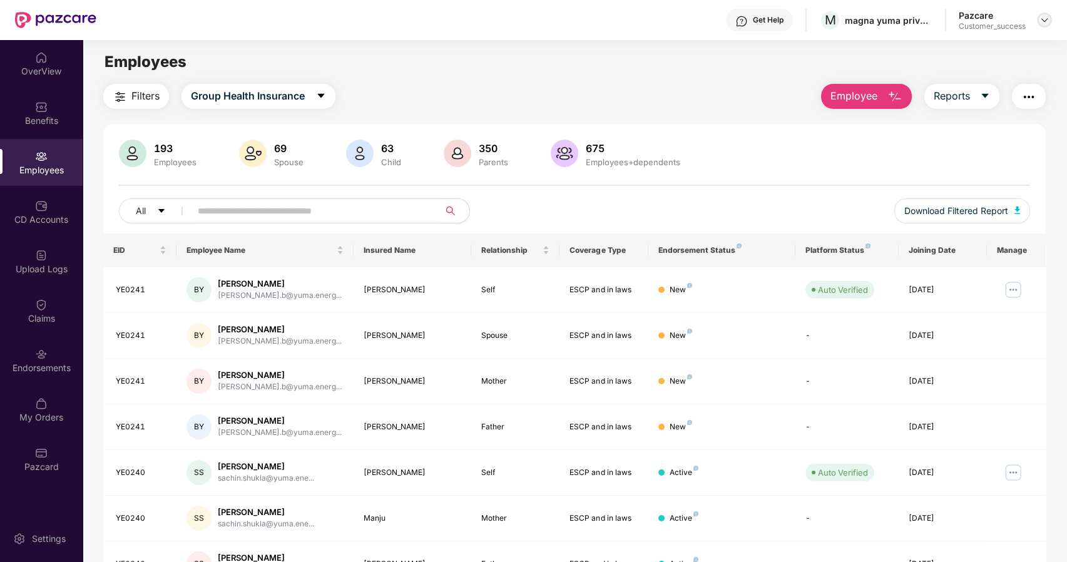
click at [1039, 20] on div at bounding box center [1044, 20] width 15 height 15
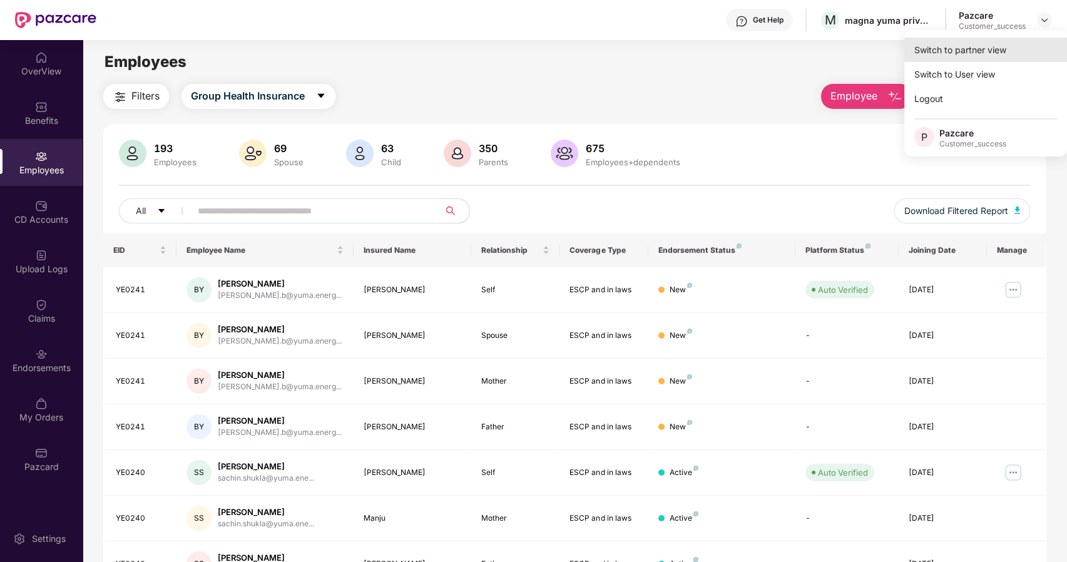
click at [962, 51] on div "Switch to partner view" at bounding box center [986, 50] width 163 height 24
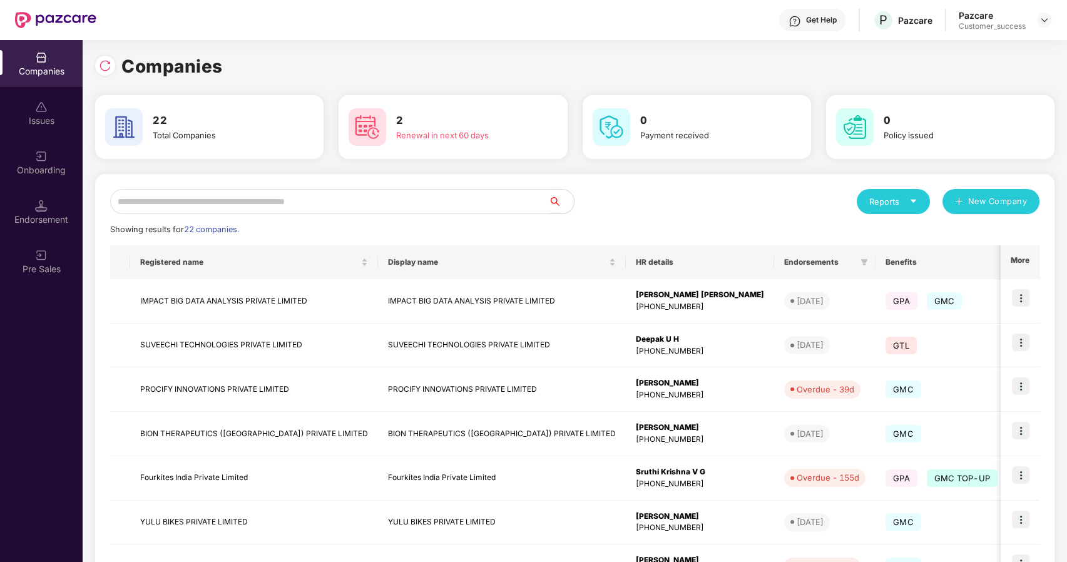
click at [317, 202] on input "text" at bounding box center [329, 201] width 439 height 25
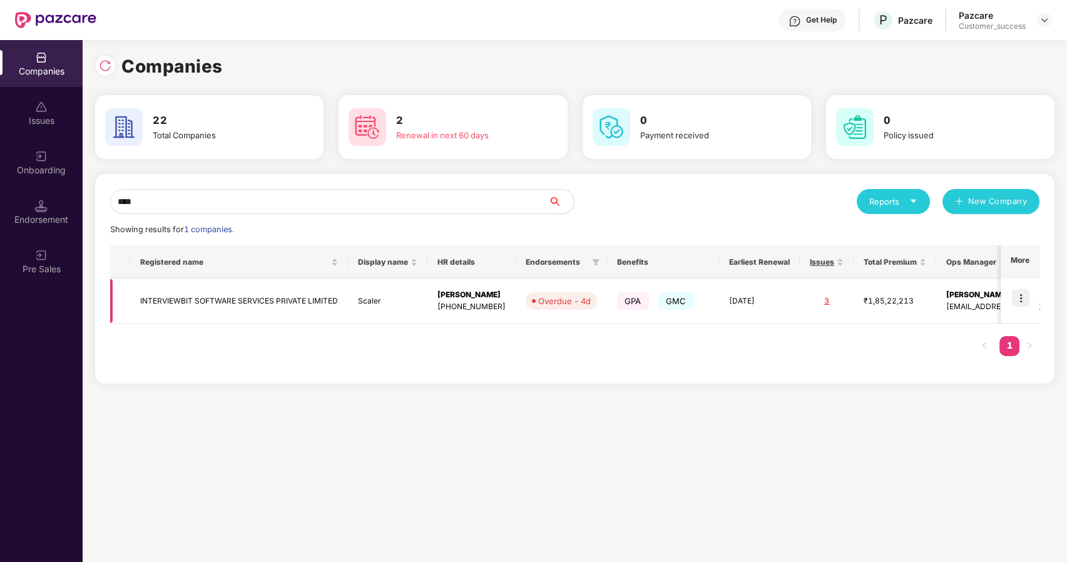
type input "****"
click at [231, 295] on td "INTERVIEWBIT SOFTWARE SERVICES PRIVATE LIMITED" at bounding box center [239, 301] width 218 height 44
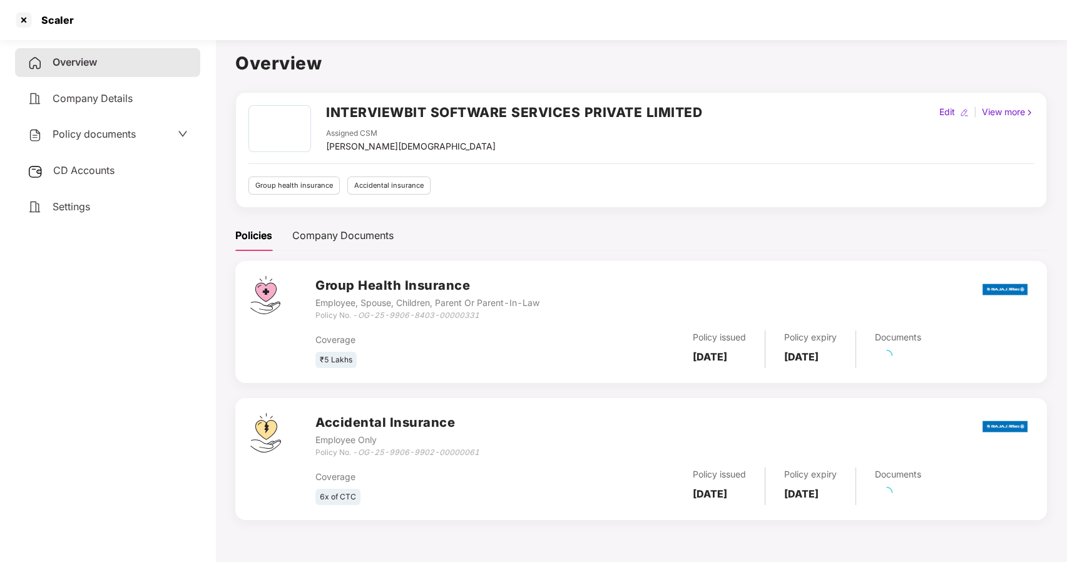
click at [73, 138] on span "Policy documents" at bounding box center [94, 134] width 83 height 13
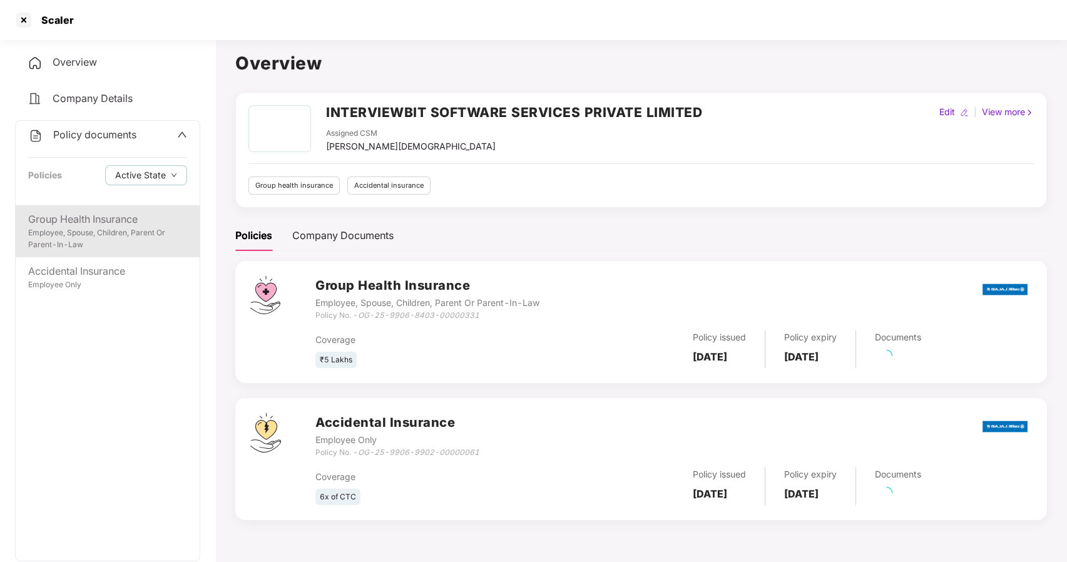
click at [94, 248] on div "Employee, Spouse, Children, Parent Or Parent-In-Law" at bounding box center [107, 239] width 159 height 24
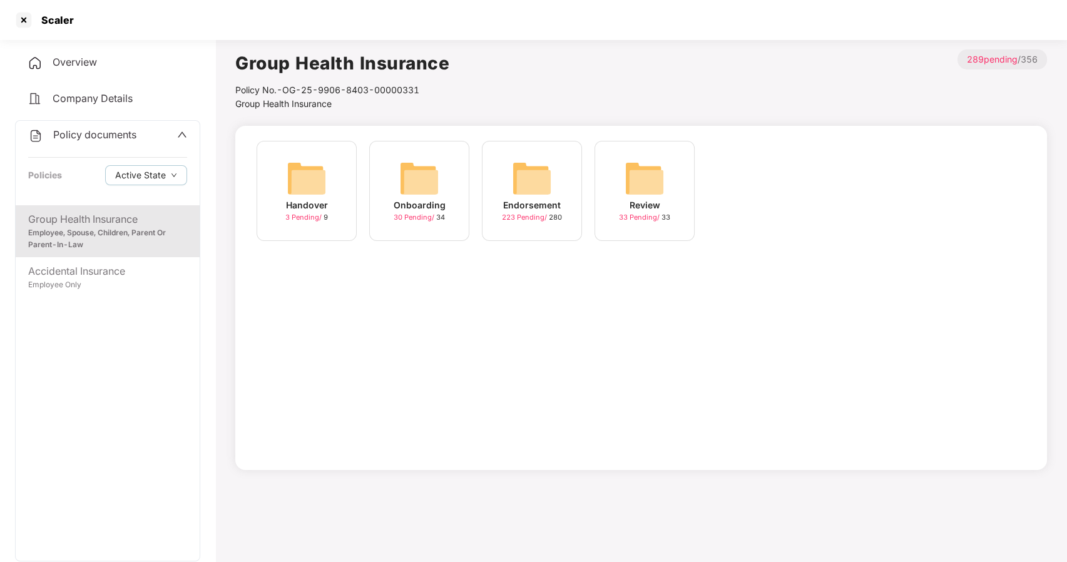
click at [526, 180] on img at bounding box center [532, 178] width 40 height 40
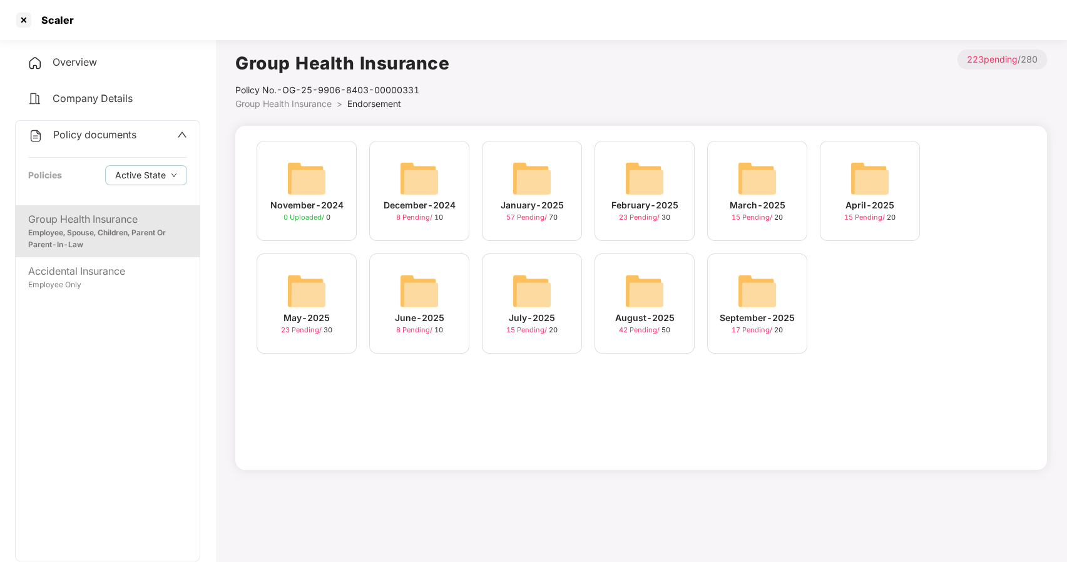
click at [758, 271] on img at bounding box center [758, 291] width 40 height 40
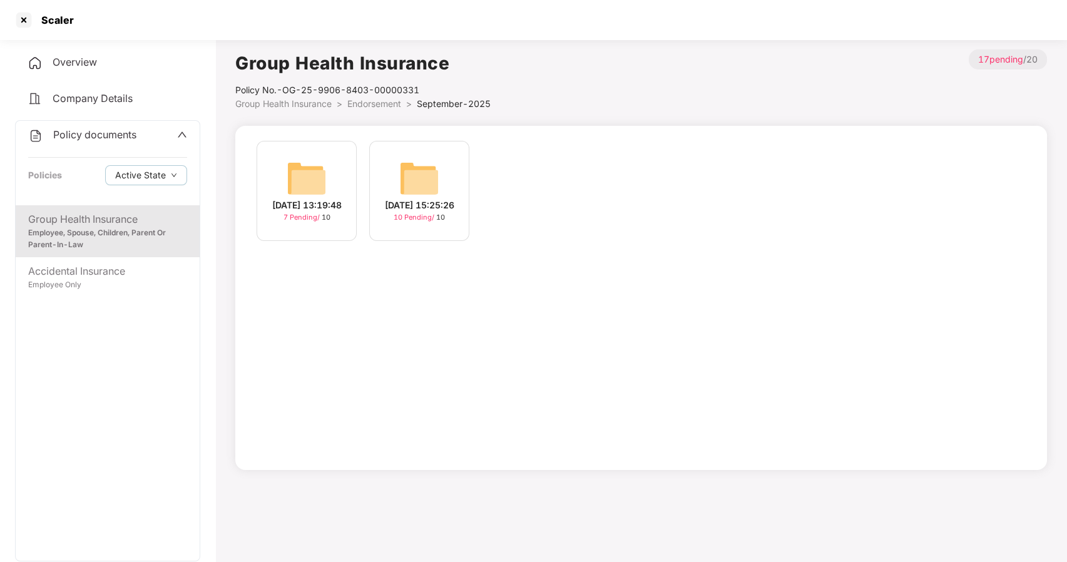
click at [410, 175] on img at bounding box center [419, 178] width 40 height 40
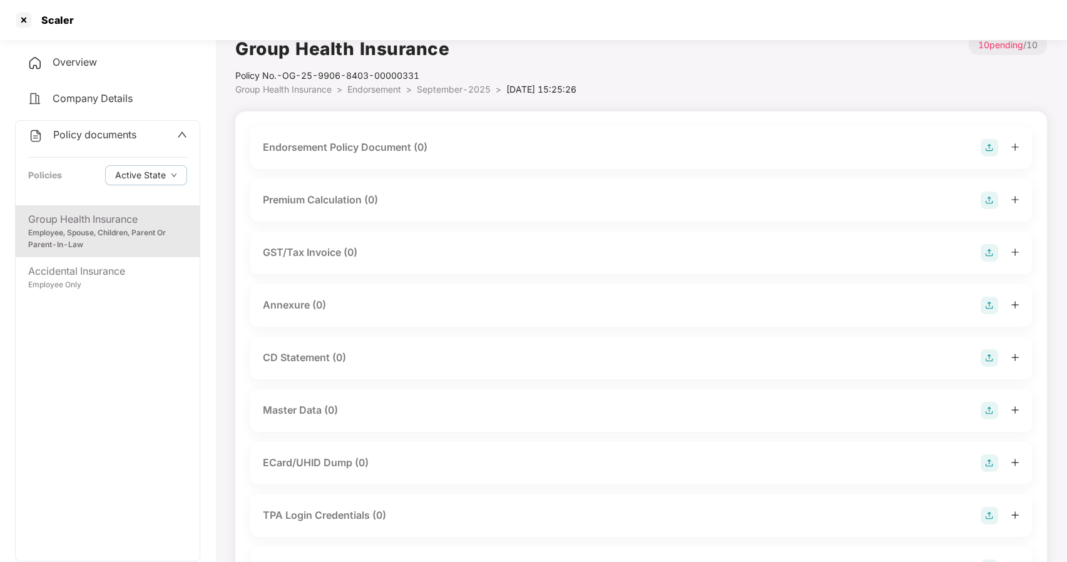
scroll to position [0, 0]
